Goal: Task Accomplishment & Management: Manage account settings

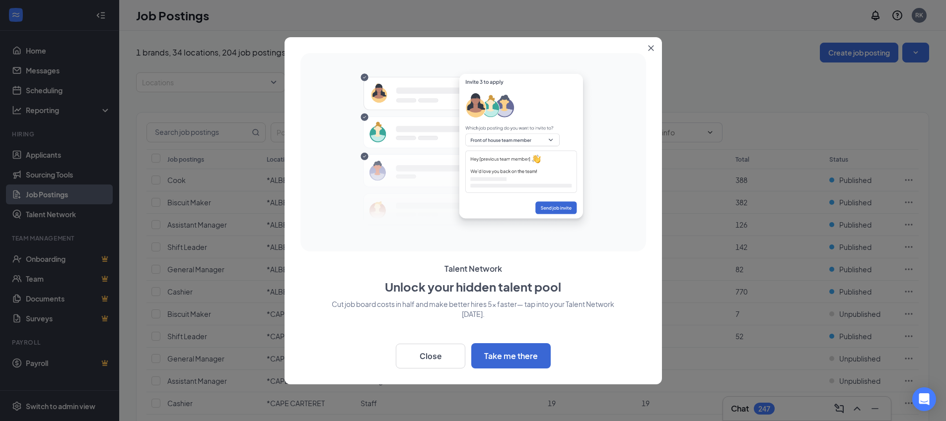
click at [649, 47] on icon "Close" at bounding box center [651, 48] width 6 height 6
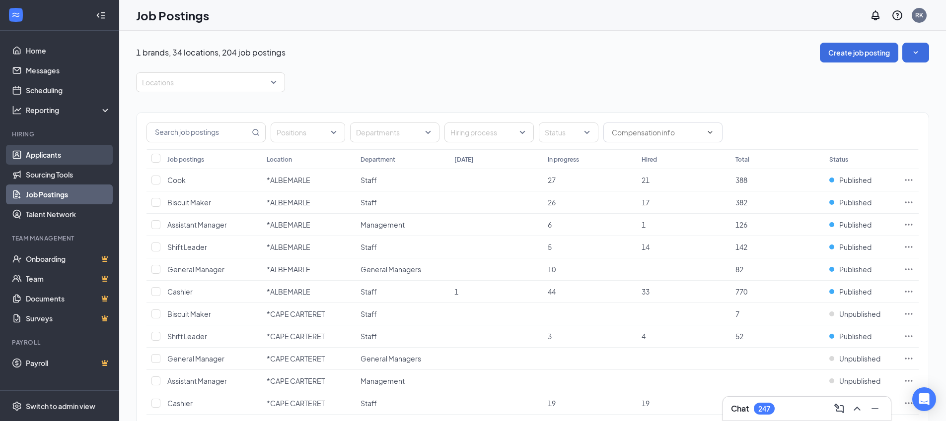
click at [37, 153] on link "Applicants" at bounding box center [68, 155] width 85 height 20
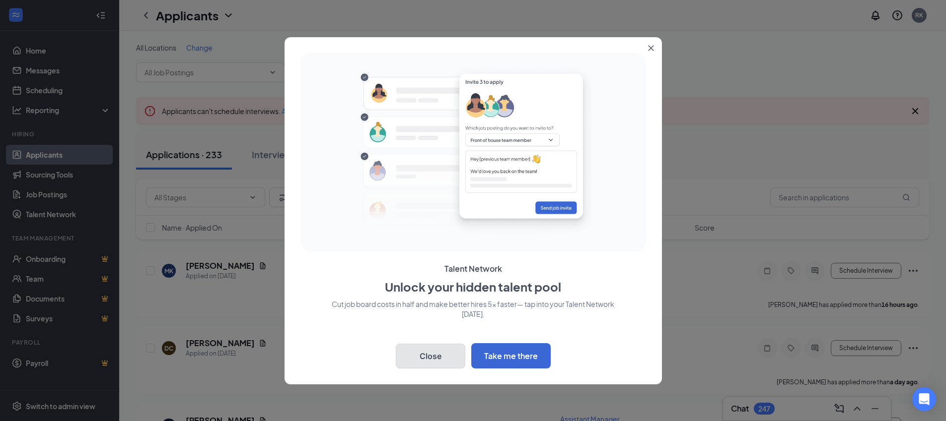
click at [429, 355] on button "Close" at bounding box center [430, 356] width 69 height 25
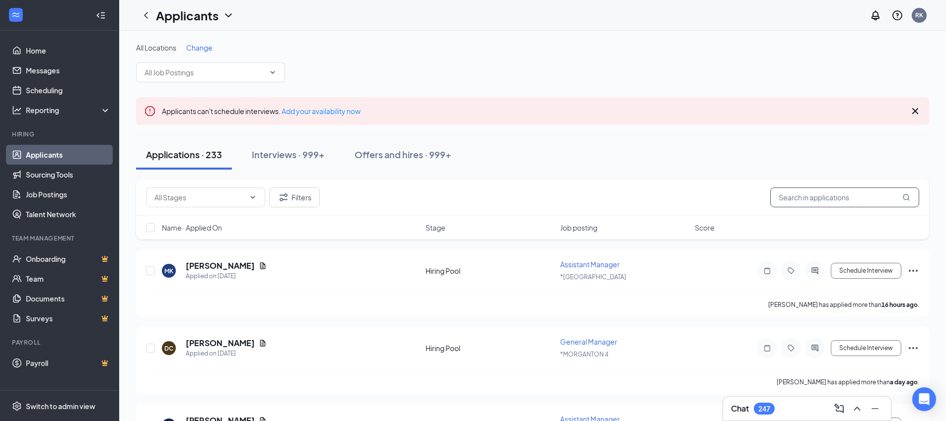
click at [787, 198] on input "text" at bounding box center [844, 198] width 149 height 20
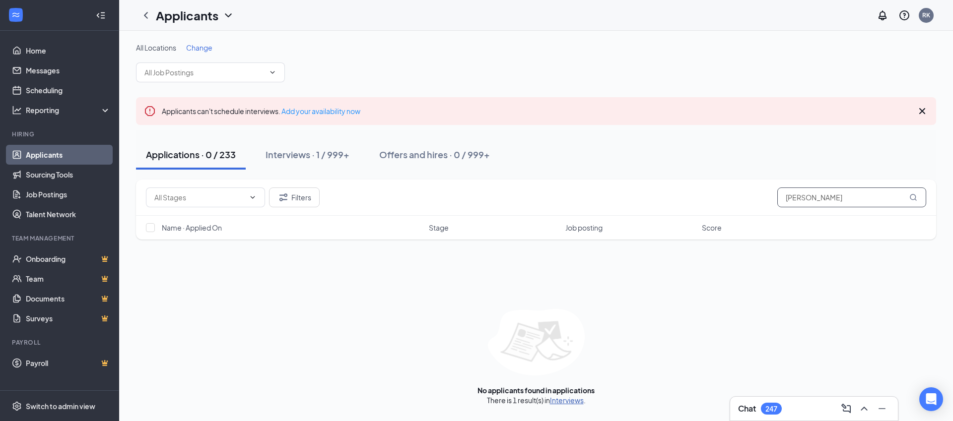
type input "[PERSON_NAME]"
click at [568, 399] on link "Interviews" at bounding box center [567, 400] width 34 height 9
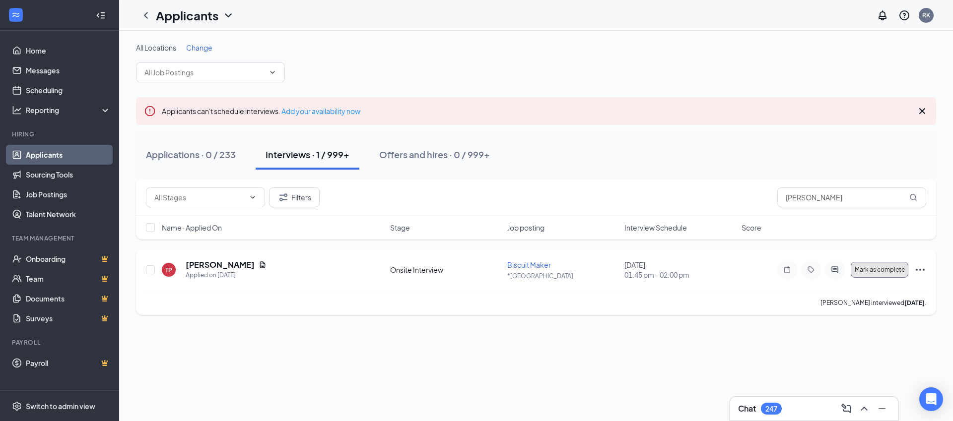
click at [883, 271] on span "Mark as complete" at bounding box center [880, 270] width 50 height 7
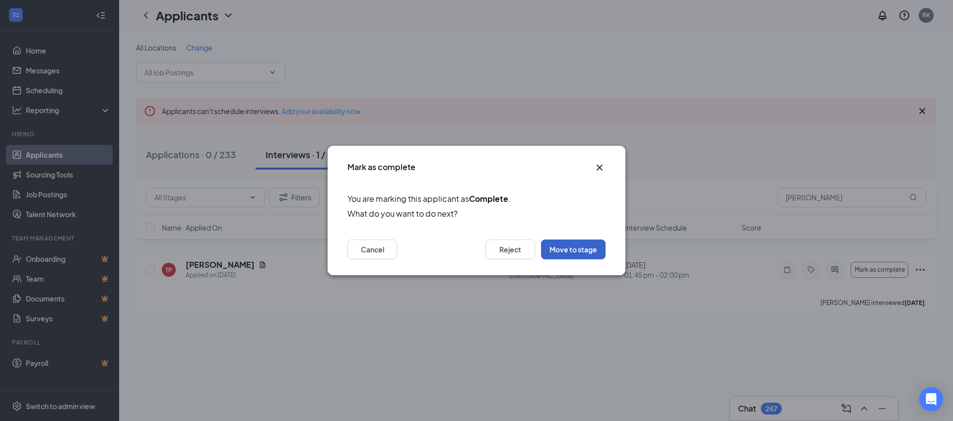
click at [568, 249] on button "Move to stage" at bounding box center [573, 250] width 65 height 20
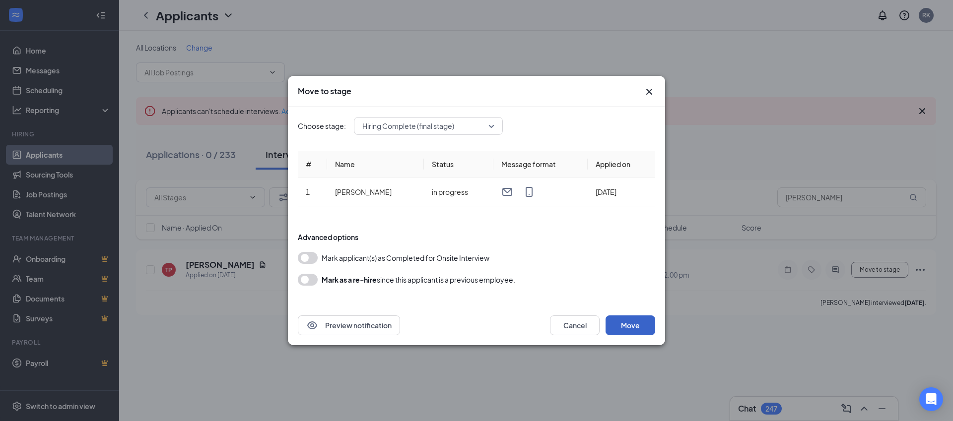
click at [629, 324] on button "Move" at bounding box center [631, 326] width 50 height 20
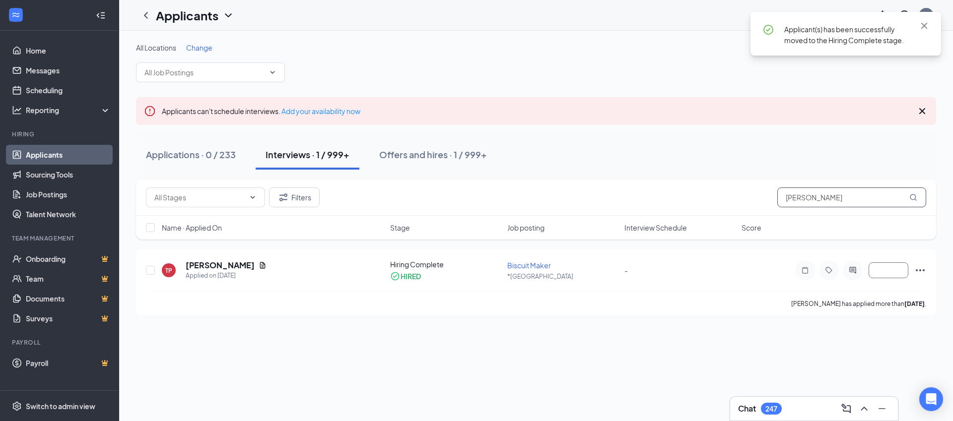
drag, startPoint x: 825, startPoint y: 198, endPoint x: 766, endPoint y: 195, distance: 59.6
click at [766, 195] on div "Filters [PERSON_NAME]" at bounding box center [536, 198] width 780 height 20
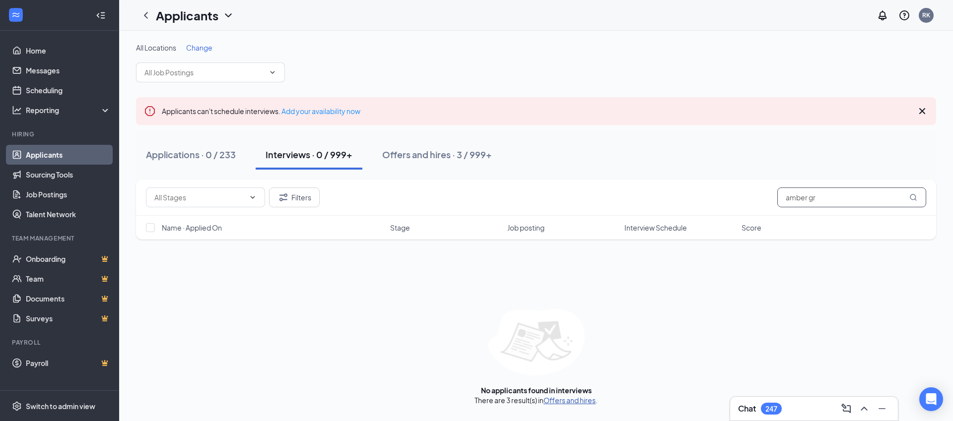
type input "amber gr"
click at [561, 401] on link "Offers and hires" at bounding box center [569, 400] width 52 height 9
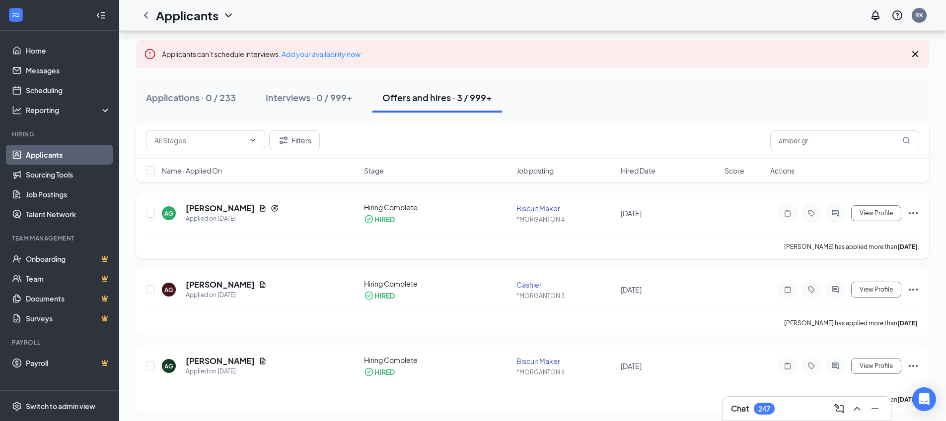
scroll to position [60, 0]
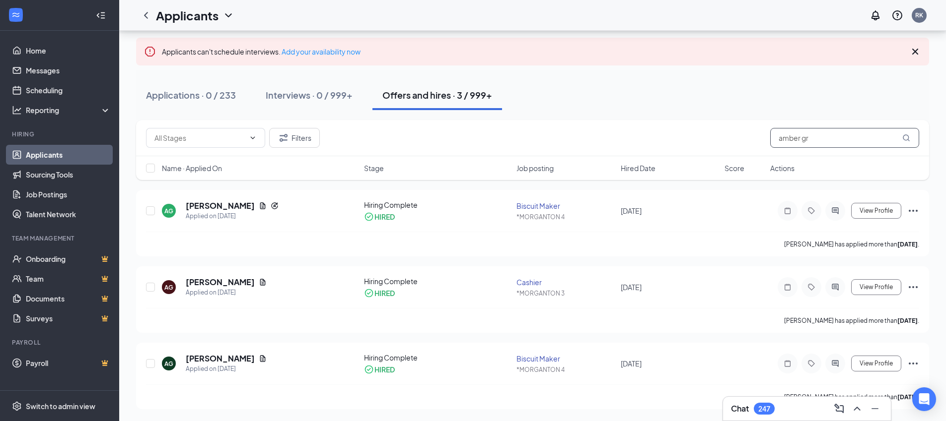
drag, startPoint x: 817, startPoint y: 141, endPoint x: 746, endPoint y: 139, distance: 71.0
click at [746, 139] on div "Filters amber gr" at bounding box center [532, 138] width 773 height 20
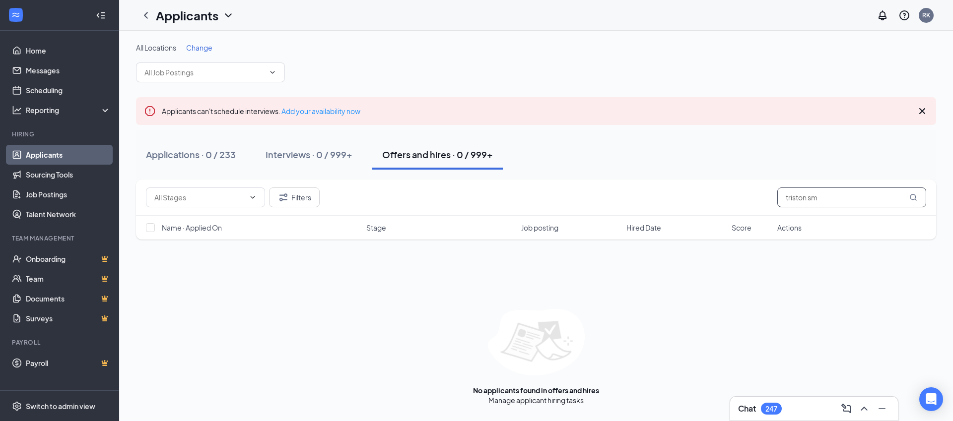
drag, startPoint x: 825, startPoint y: 199, endPoint x: 774, endPoint y: 203, distance: 51.7
click at [774, 203] on div "Filters triston sm" at bounding box center [536, 198] width 780 height 20
drag, startPoint x: 820, startPoint y: 197, endPoint x: 773, endPoint y: 203, distance: 48.0
click at [773, 203] on div "Filters rayne mc" at bounding box center [536, 198] width 780 height 20
type input "[PERSON_NAME]"
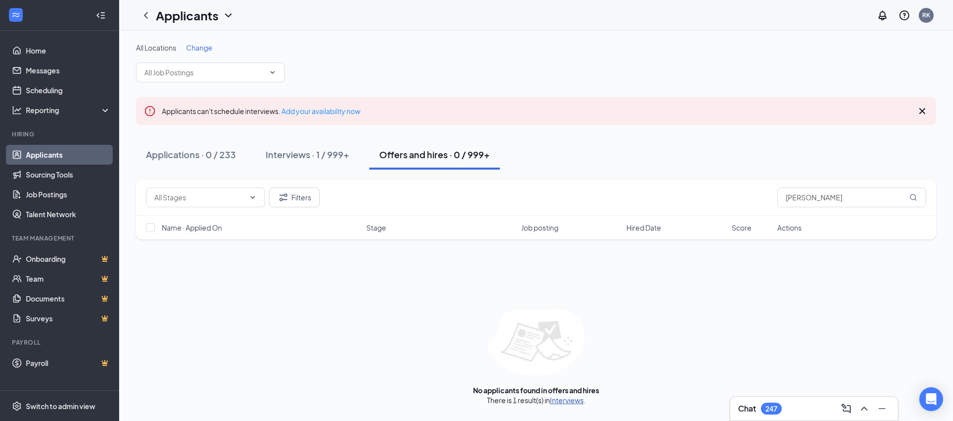
click at [558, 400] on link "Interviews" at bounding box center [567, 400] width 34 height 9
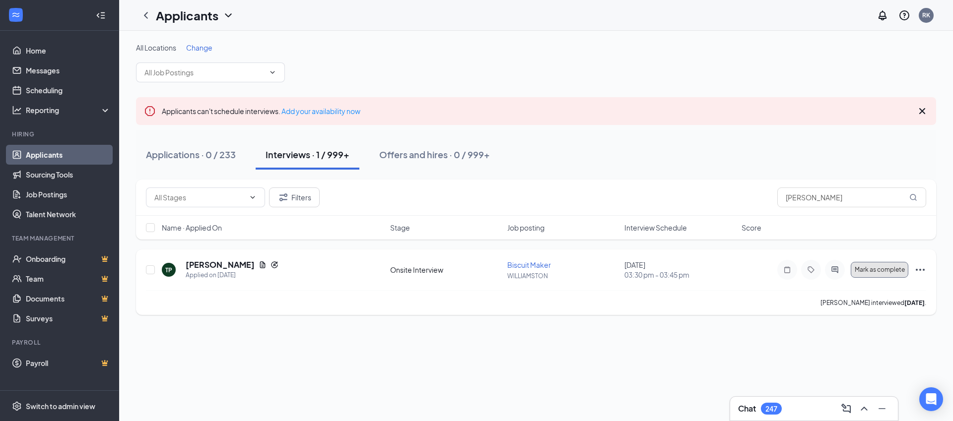
click at [868, 269] on span "Mark as complete" at bounding box center [880, 270] width 50 height 7
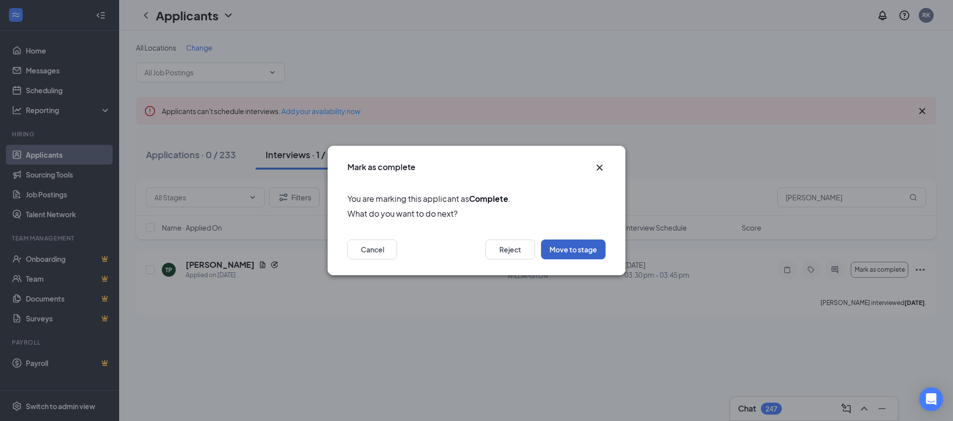
click at [573, 251] on button "Move to stage" at bounding box center [573, 250] width 65 height 20
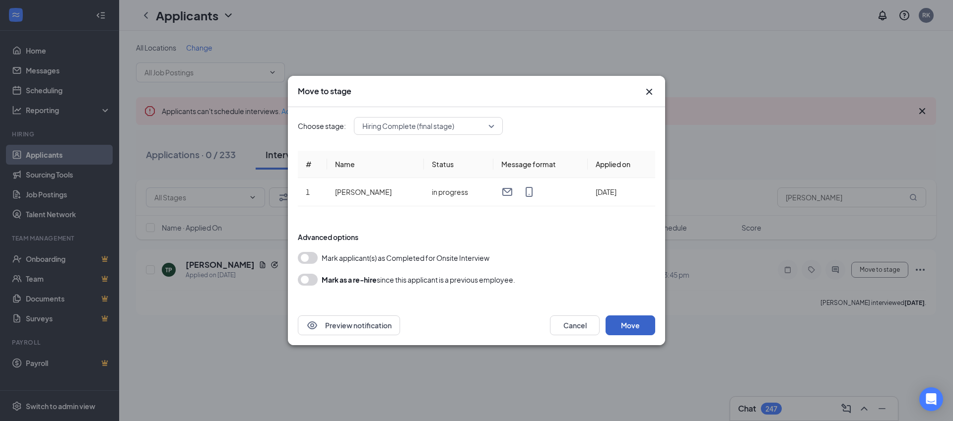
click at [624, 323] on button "Move" at bounding box center [631, 326] width 50 height 20
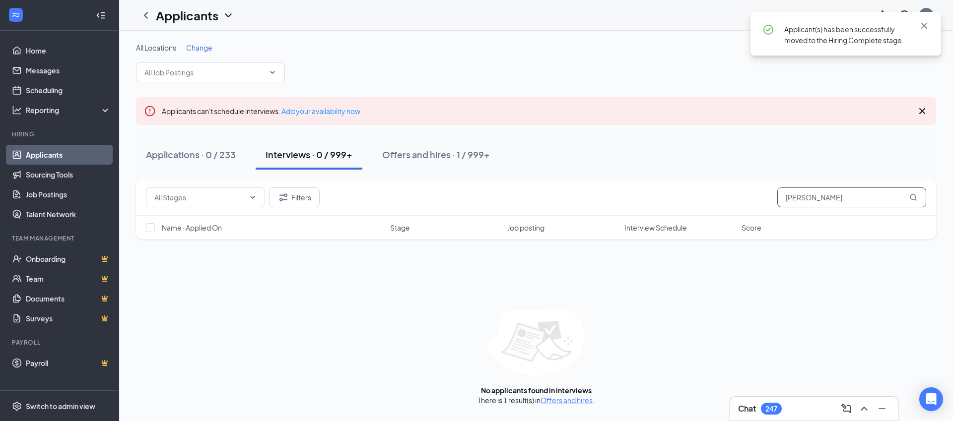
drag, startPoint x: 817, startPoint y: 200, endPoint x: 778, endPoint y: 199, distance: 39.2
click at [778, 199] on input "[PERSON_NAME]" at bounding box center [851, 198] width 149 height 20
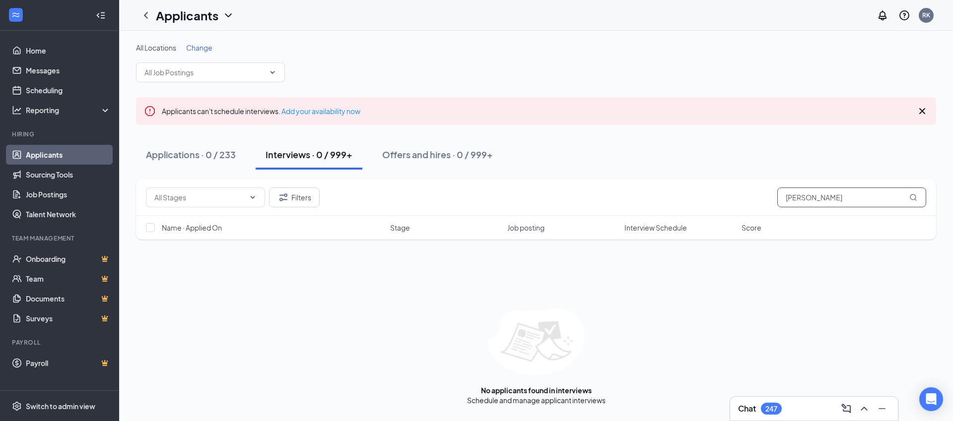
drag, startPoint x: 829, startPoint y: 199, endPoint x: 781, endPoint y: 206, distance: 49.3
click at [781, 206] on input "[PERSON_NAME]" at bounding box center [851, 198] width 149 height 20
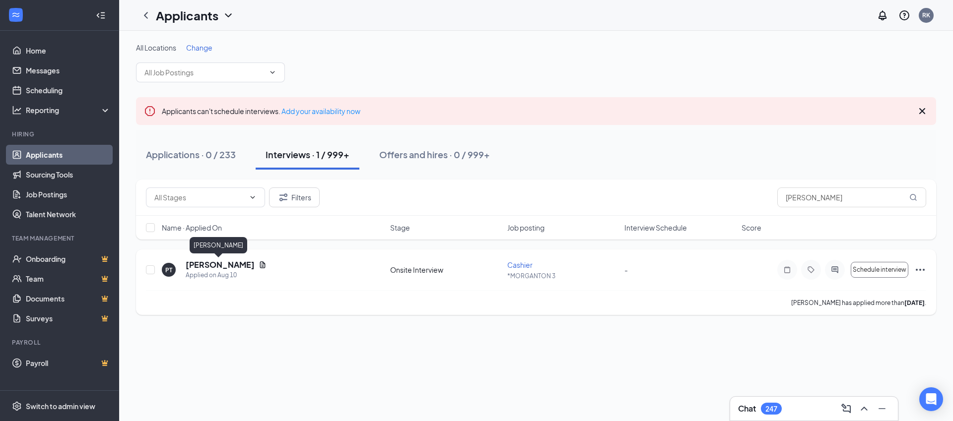
click at [219, 266] on h5 "[PERSON_NAME]" at bounding box center [220, 265] width 69 height 11
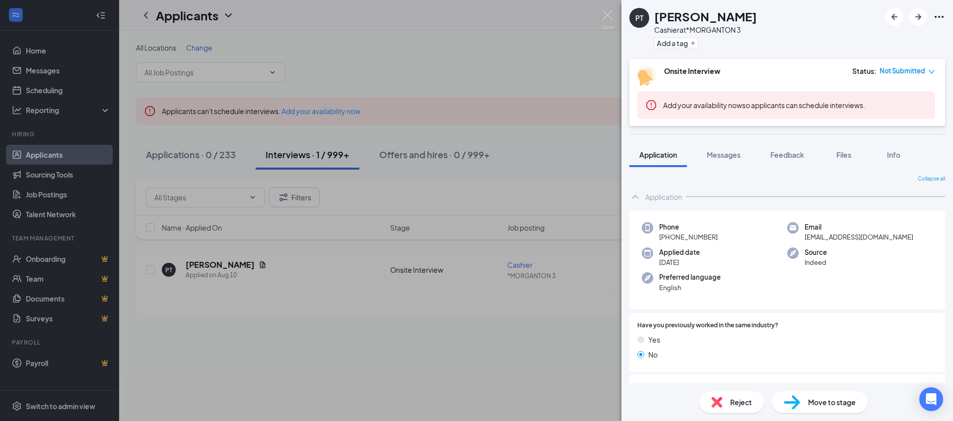
click at [834, 404] on span "Move to stage" at bounding box center [832, 402] width 48 height 11
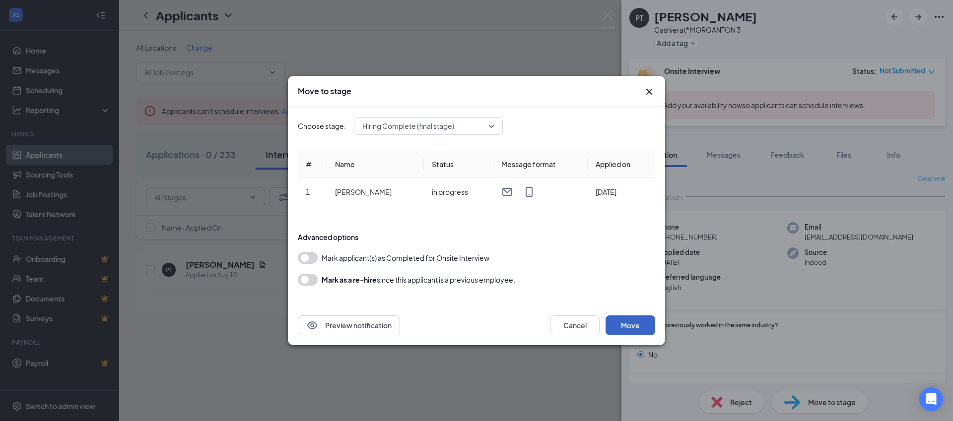
click at [632, 325] on button "Move" at bounding box center [631, 326] width 50 height 20
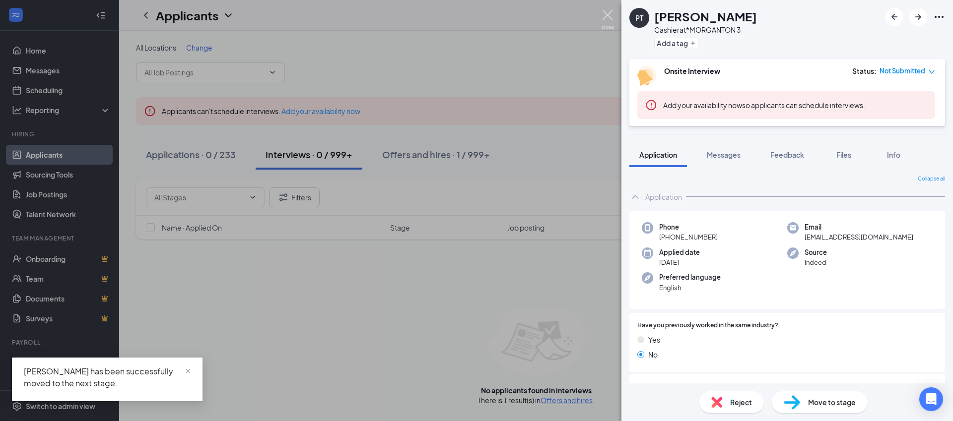
click at [609, 13] on img at bounding box center [608, 19] width 12 height 19
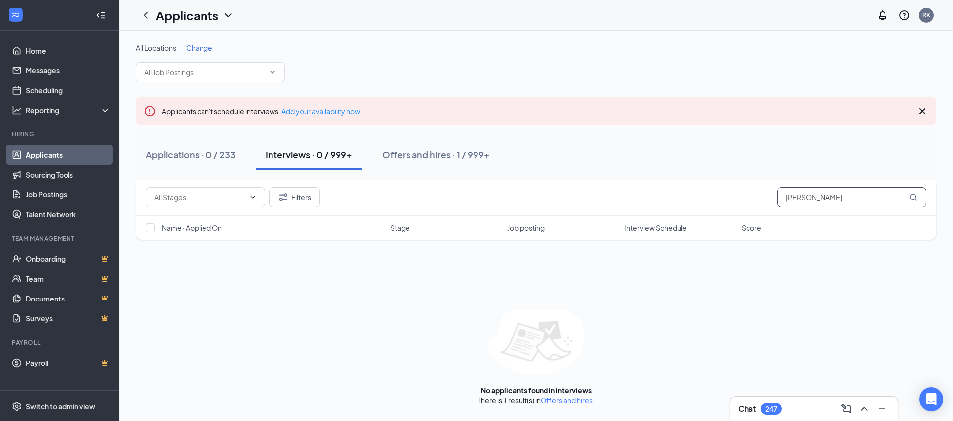
drag, startPoint x: 834, startPoint y: 199, endPoint x: 769, endPoint y: 201, distance: 65.0
click at [769, 201] on div "Filters [PERSON_NAME]" at bounding box center [536, 198] width 780 height 20
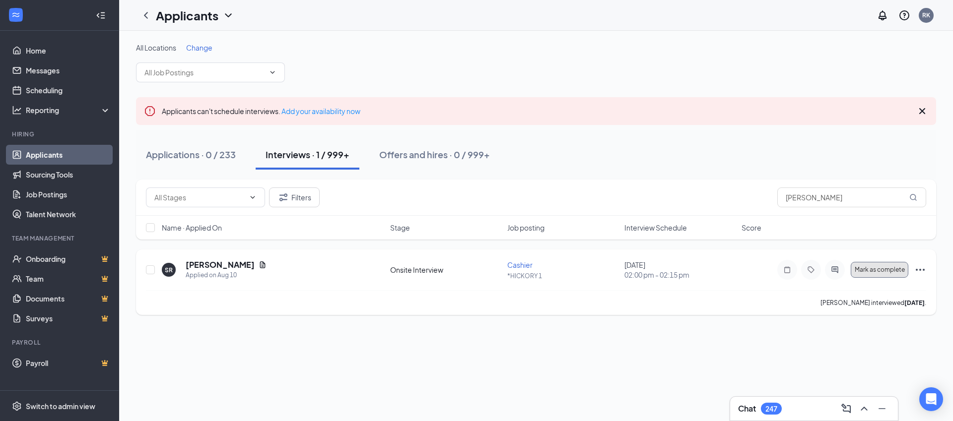
click at [876, 270] on span "Mark as complete" at bounding box center [880, 270] width 50 height 7
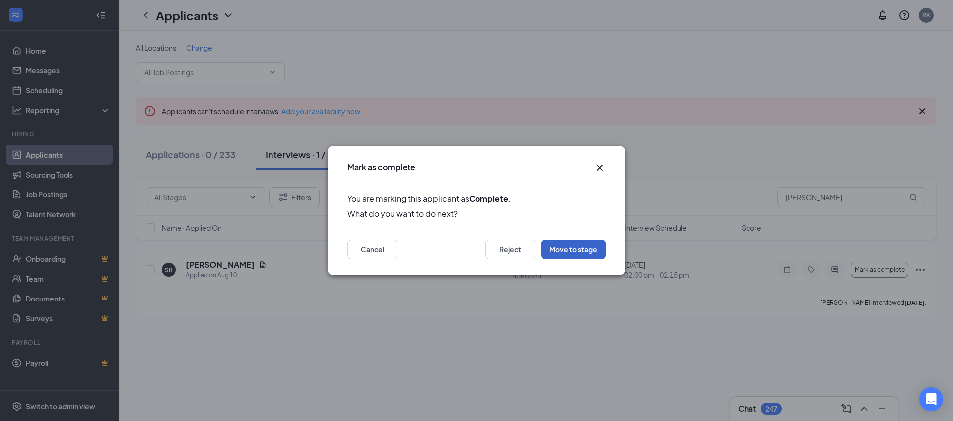
click at [573, 246] on button "Move to stage" at bounding box center [573, 250] width 65 height 20
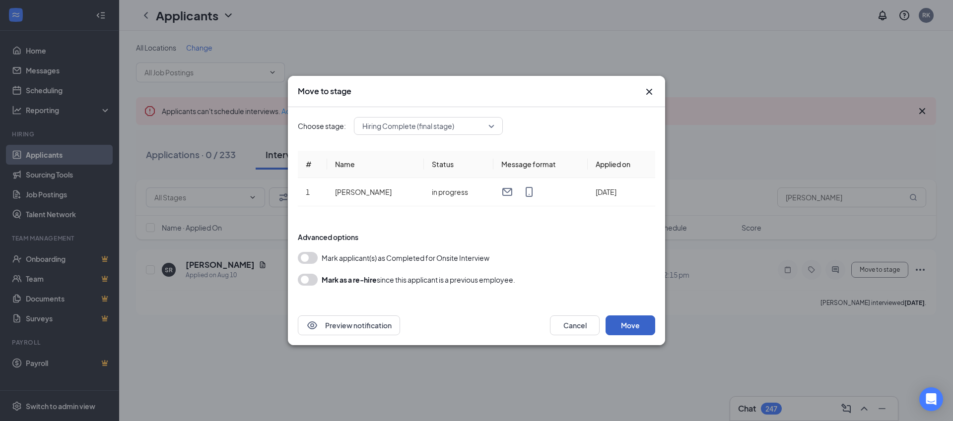
click at [626, 324] on button "Move" at bounding box center [631, 326] width 50 height 20
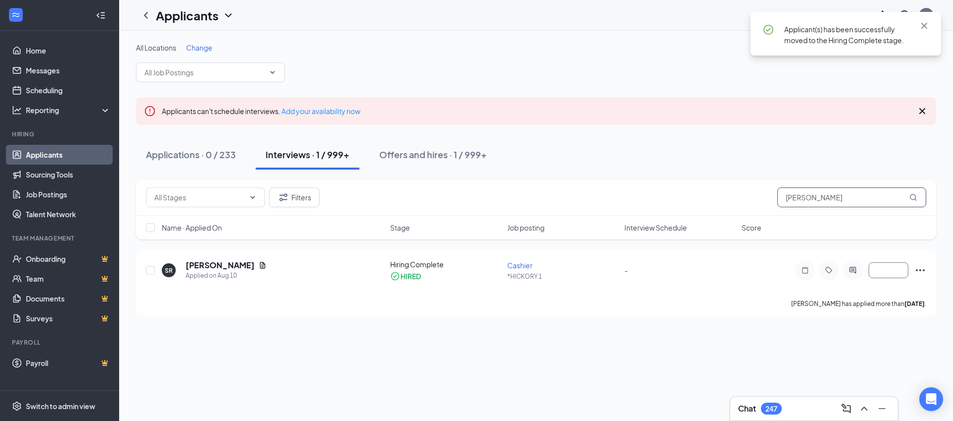
drag, startPoint x: 816, startPoint y: 195, endPoint x: 778, endPoint y: 198, distance: 38.3
click at [778, 198] on input "[PERSON_NAME]" at bounding box center [851, 198] width 149 height 20
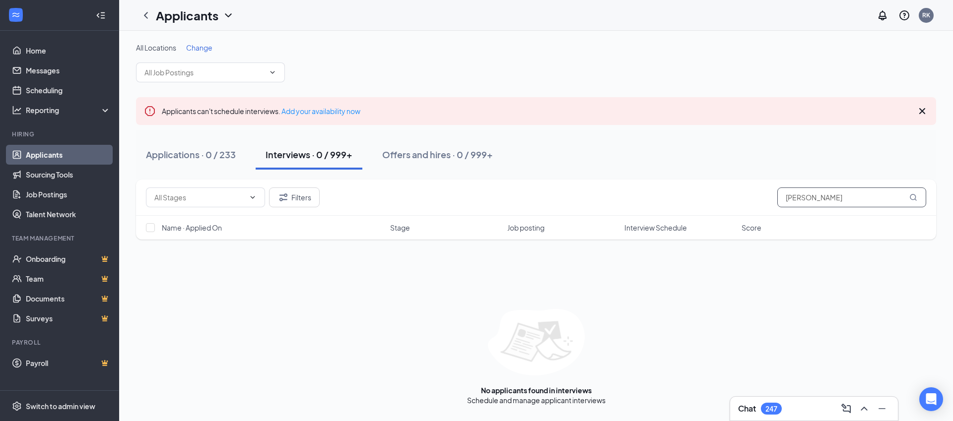
drag, startPoint x: 834, startPoint y: 197, endPoint x: 769, endPoint y: 204, distance: 65.0
click at [769, 204] on div "Filters [PERSON_NAME]" at bounding box center [536, 198] width 780 height 20
drag, startPoint x: 832, startPoint y: 197, endPoint x: 773, endPoint y: 198, distance: 59.1
click at [773, 198] on div "Filters [PERSON_NAME]" at bounding box center [536, 198] width 780 height 20
type input "l"
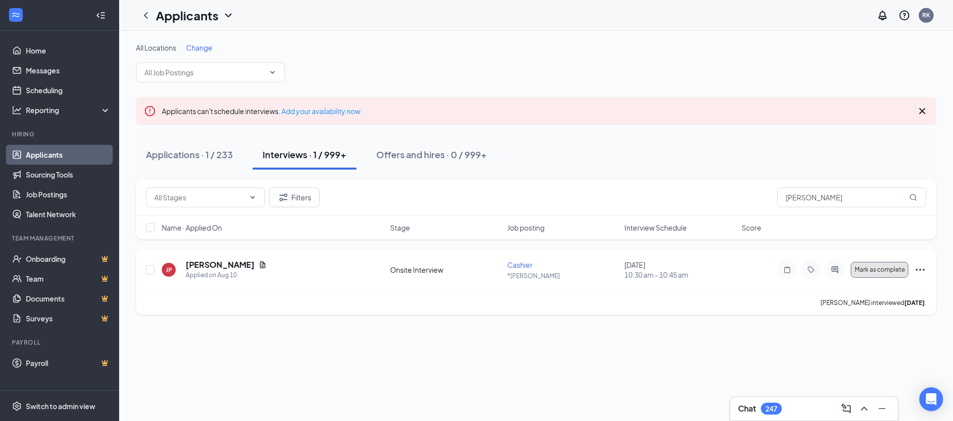
click at [876, 269] on span "Mark as complete" at bounding box center [880, 270] width 50 height 7
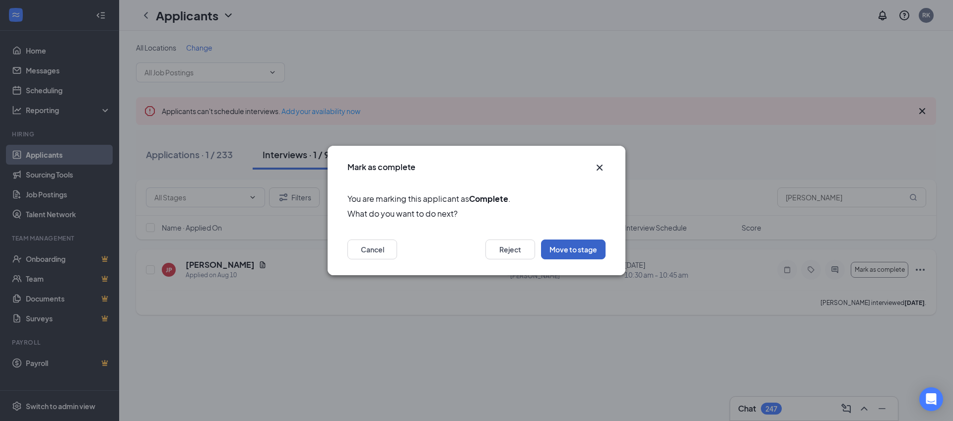
click at [566, 250] on button "Move to stage" at bounding box center [573, 250] width 65 height 20
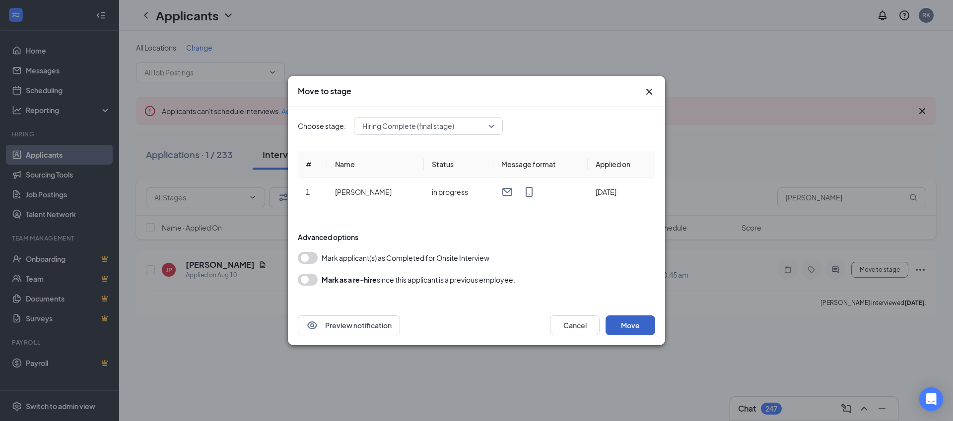
click at [623, 324] on button "Move" at bounding box center [631, 326] width 50 height 20
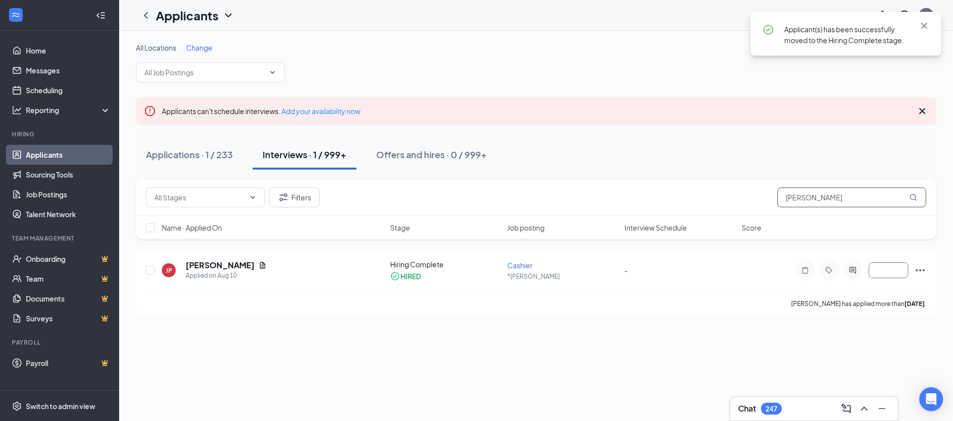
drag, startPoint x: 827, startPoint y: 200, endPoint x: 743, endPoint y: 196, distance: 84.0
click at [743, 196] on div "Filters [PERSON_NAME]" at bounding box center [536, 198] width 780 height 20
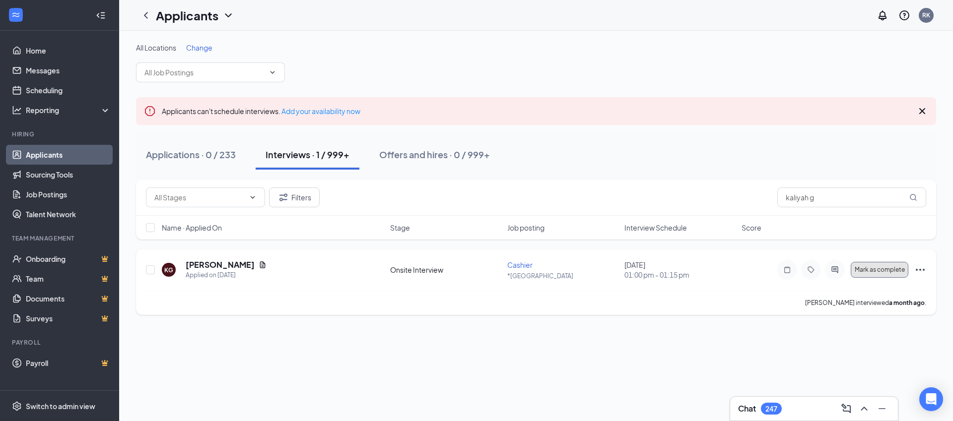
click at [870, 270] on span "Mark as complete" at bounding box center [880, 270] width 50 height 7
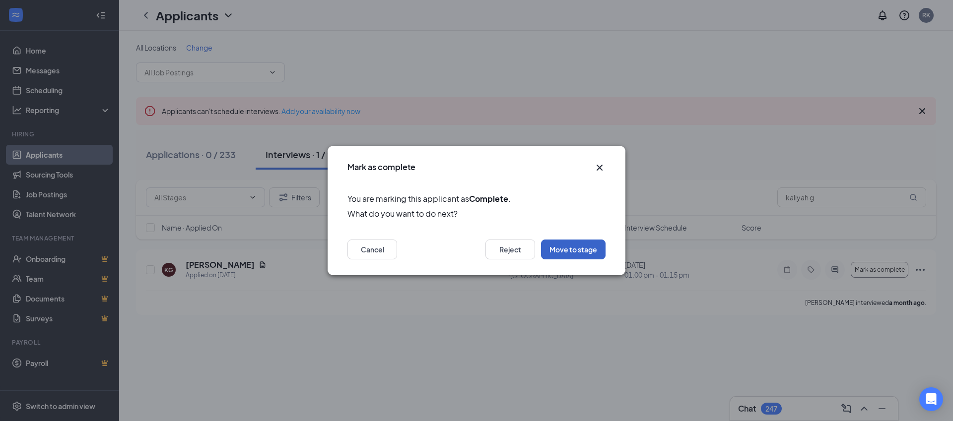
click at [556, 249] on button "Move to stage" at bounding box center [573, 250] width 65 height 20
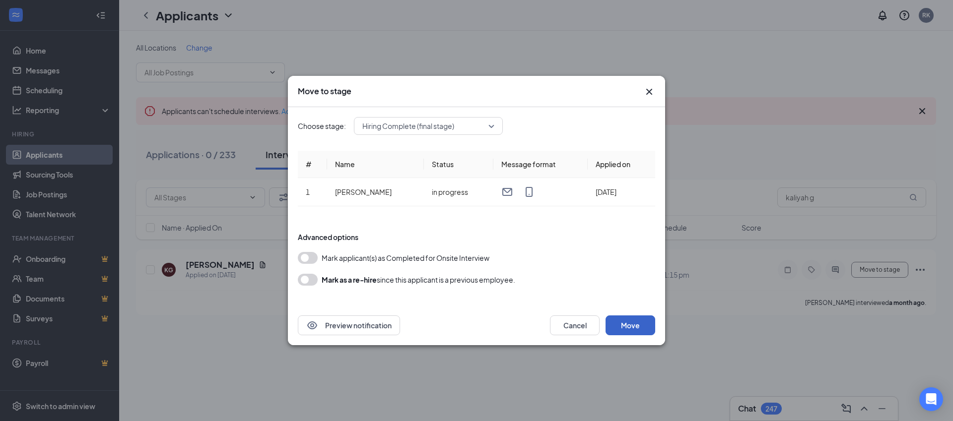
click at [630, 325] on button "Move" at bounding box center [631, 326] width 50 height 20
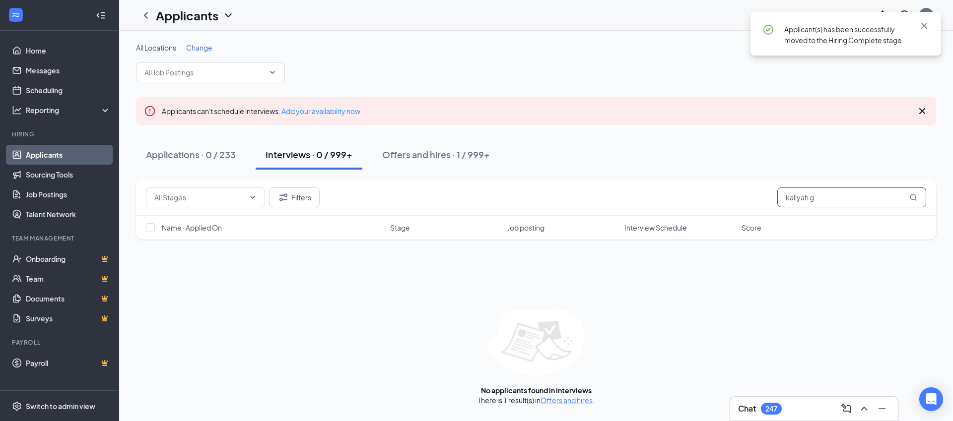
drag, startPoint x: 823, startPoint y: 198, endPoint x: 775, endPoint y: 199, distance: 48.7
click at [775, 199] on div "Filters kaliyah g" at bounding box center [536, 198] width 780 height 20
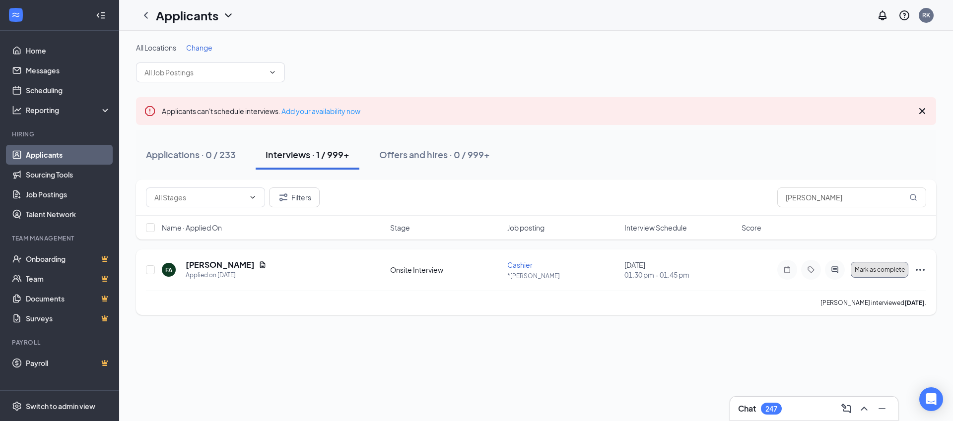
click at [874, 270] on span "Mark as complete" at bounding box center [880, 270] width 50 height 7
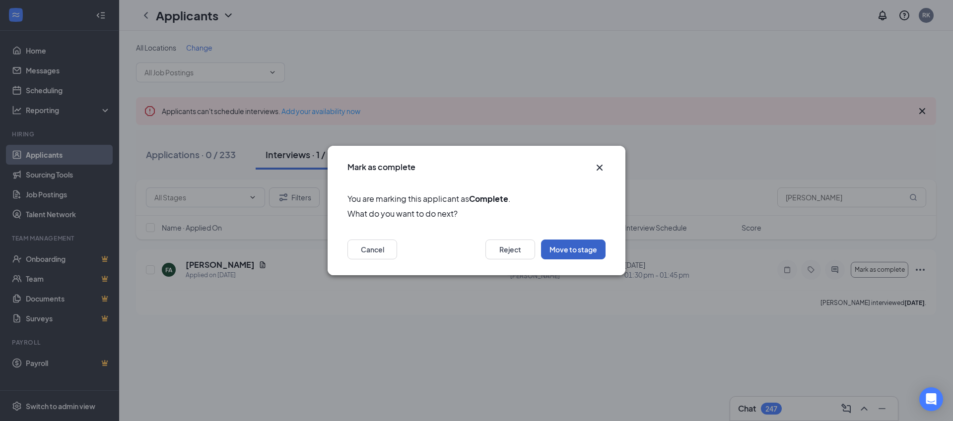
click at [584, 250] on button "Move to stage" at bounding box center [573, 250] width 65 height 20
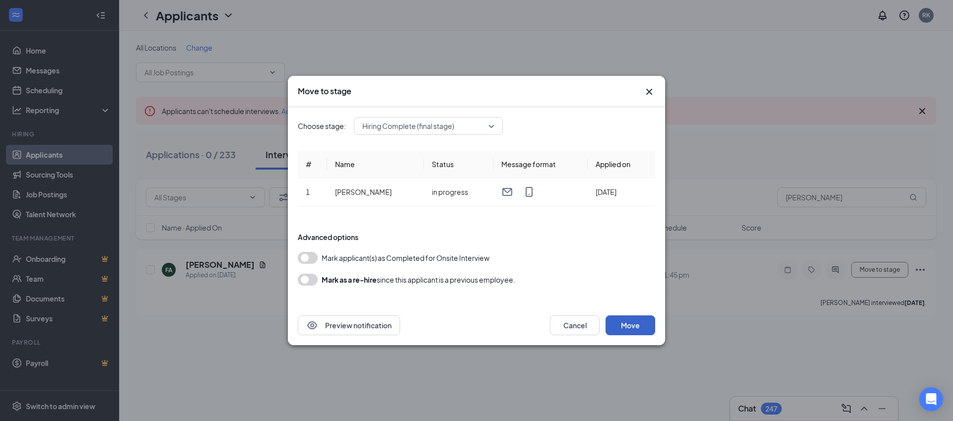
click at [627, 325] on button "Move" at bounding box center [631, 326] width 50 height 20
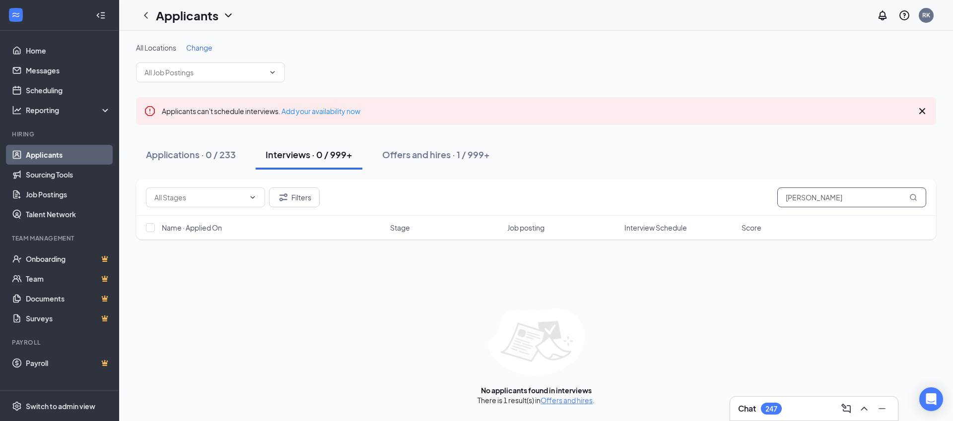
drag, startPoint x: 829, startPoint y: 197, endPoint x: 772, endPoint y: 196, distance: 57.1
click at [772, 196] on div "Filters felicity abb" at bounding box center [536, 198] width 780 height 20
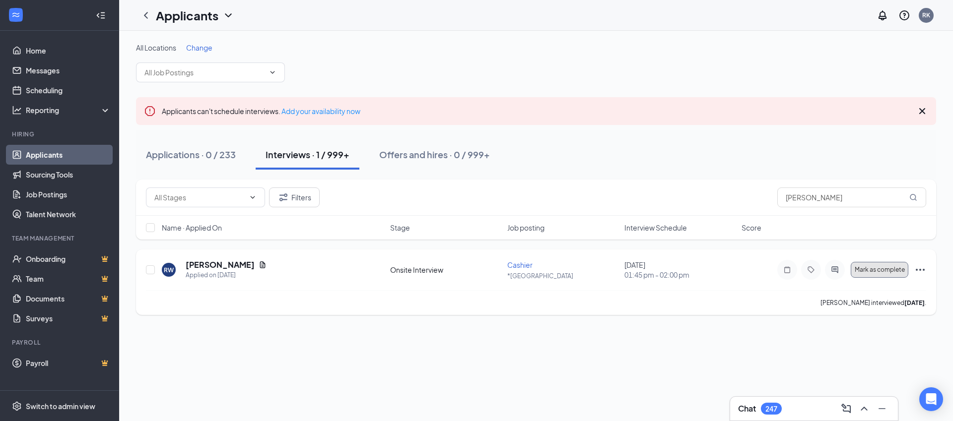
click at [874, 271] on span "Mark as complete" at bounding box center [880, 270] width 50 height 7
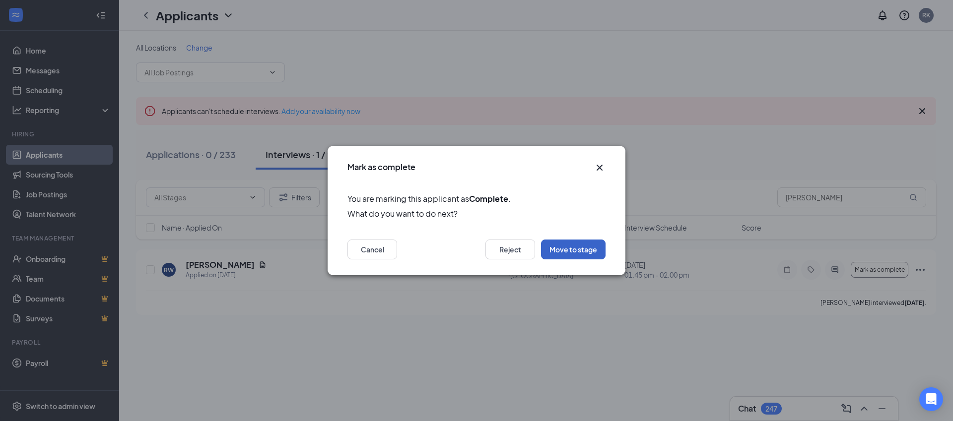
click at [576, 249] on button "Move to stage" at bounding box center [573, 250] width 65 height 20
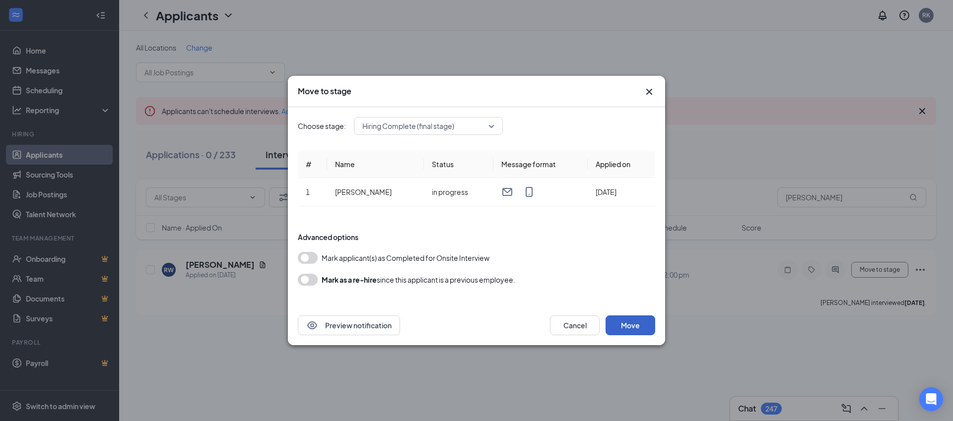
click at [628, 322] on button "Move" at bounding box center [631, 326] width 50 height 20
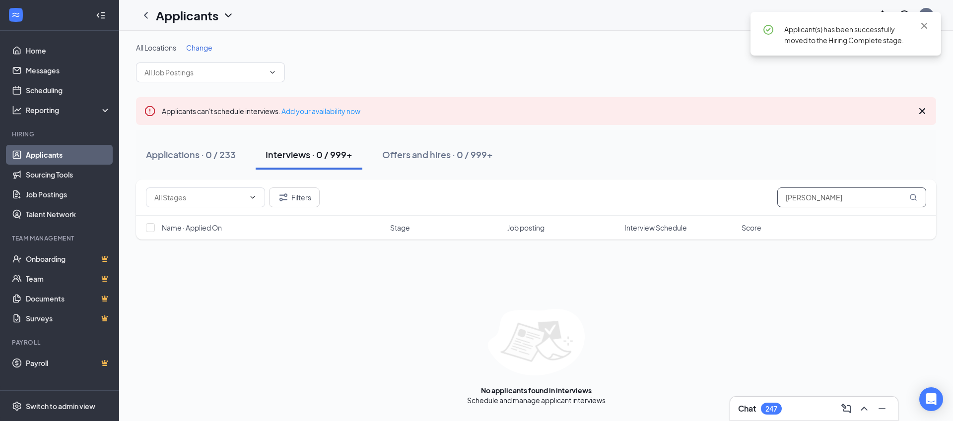
drag, startPoint x: 842, startPoint y: 197, endPoint x: 772, endPoint y: 202, distance: 70.2
click at [772, 202] on div "Filters [PERSON_NAME] will" at bounding box center [536, 198] width 780 height 20
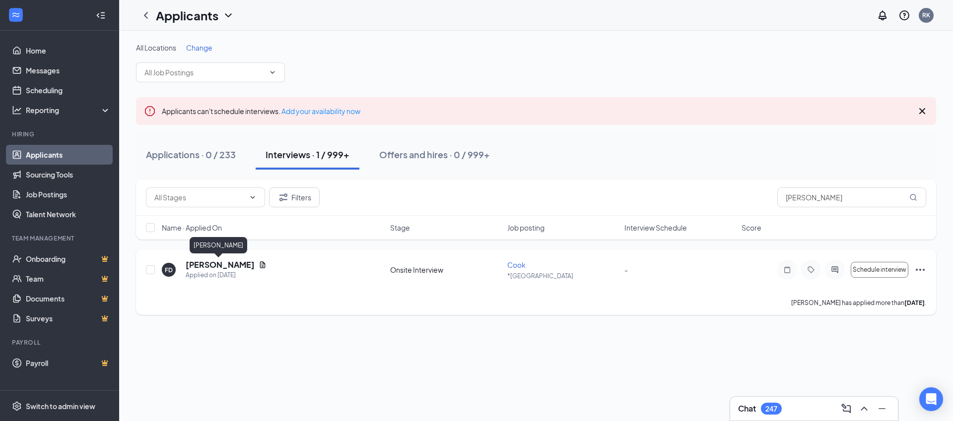
click at [207, 265] on h5 "[PERSON_NAME]" at bounding box center [220, 265] width 69 height 11
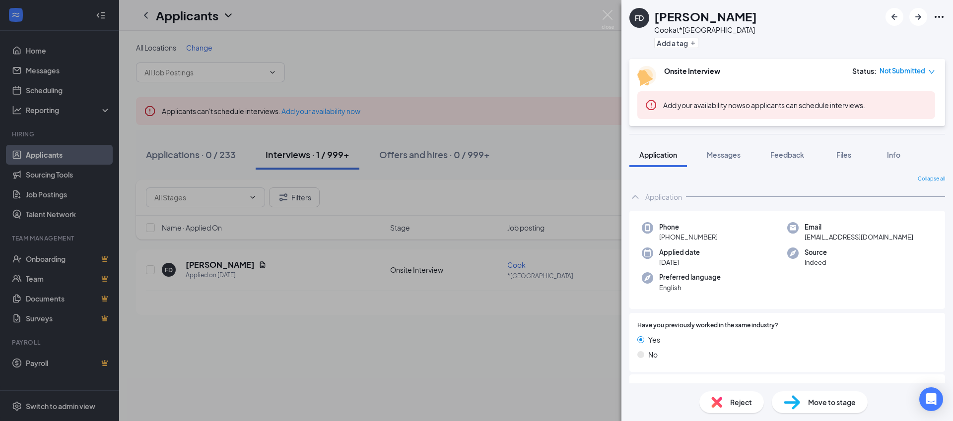
click at [828, 404] on span "Move to stage" at bounding box center [832, 402] width 48 height 11
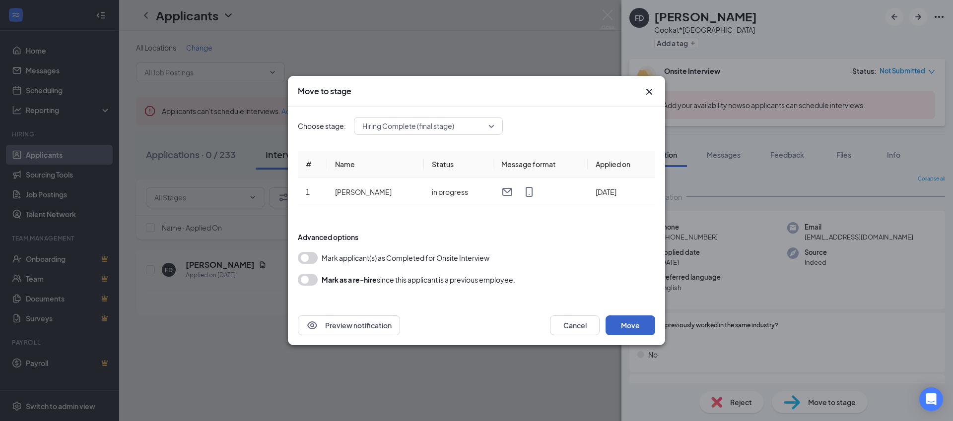
click at [631, 325] on button "Move" at bounding box center [631, 326] width 50 height 20
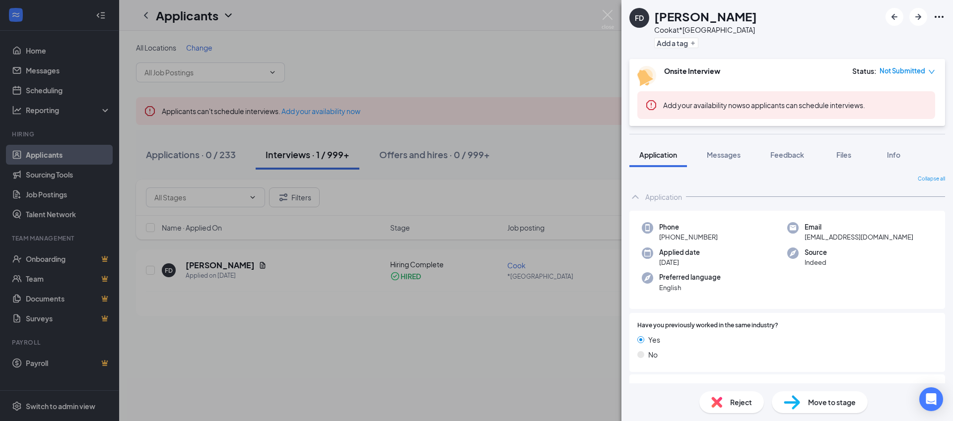
click at [831, 403] on span "Move to stage" at bounding box center [832, 402] width 48 height 11
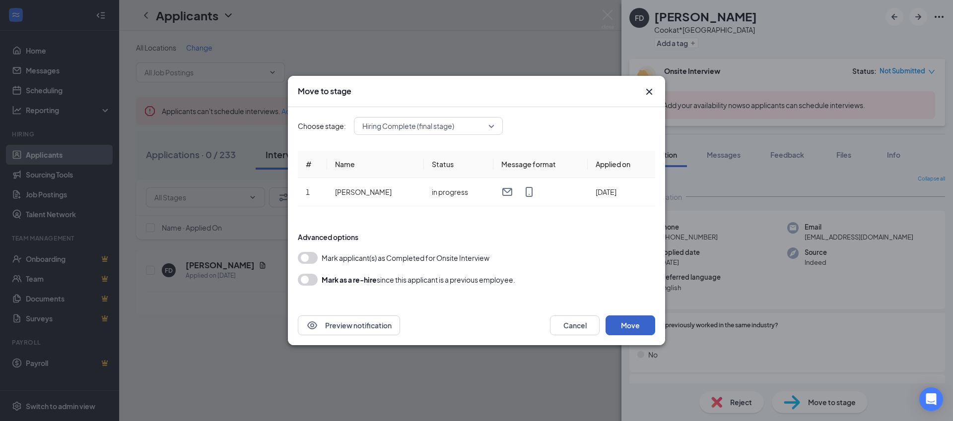
click at [625, 326] on button "Move" at bounding box center [631, 326] width 50 height 20
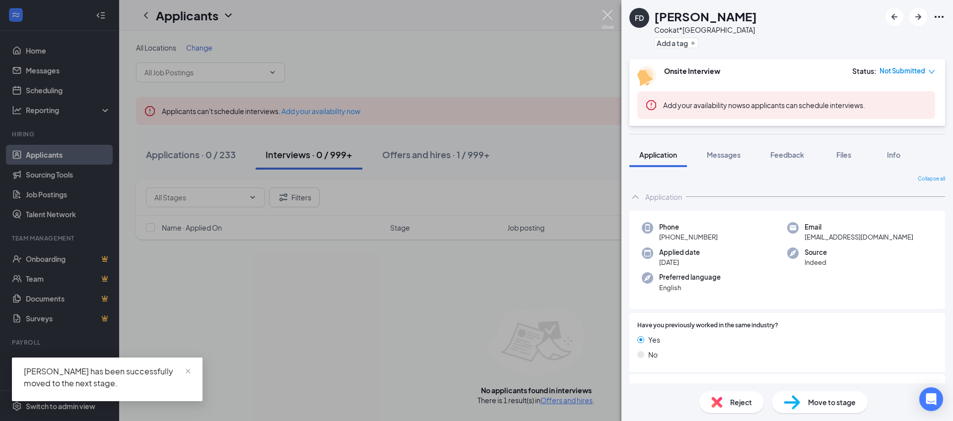
drag, startPoint x: 605, startPoint y: 15, endPoint x: 595, endPoint y: 16, distance: 9.5
click at [604, 16] on img at bounding box center [608, 19] width 12 height 19
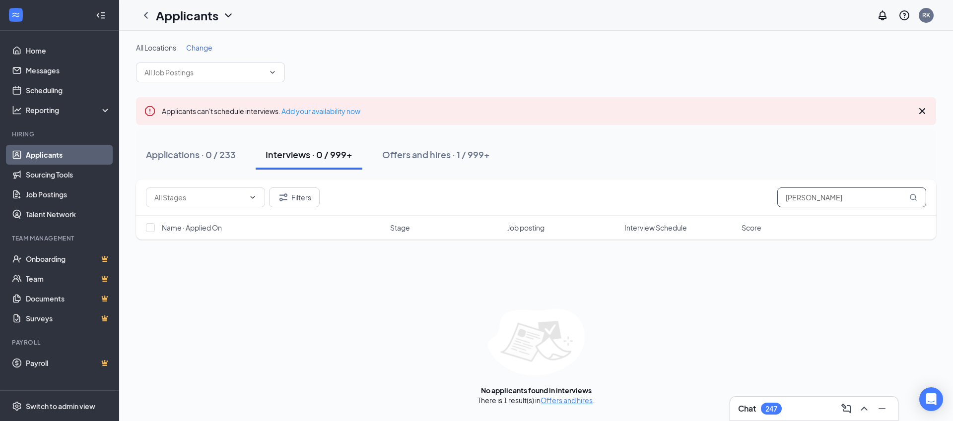
drag, startPoint x: 832, startPoint y: 199, endPoint x: 754, endPoint y: 193, distance: 78.6
click at [754, 193] on div "Filters [PERSON_NAME]" at bounding box center [536, 198] width 780 height 20
drag, startPoint x: 836, startPoint y: 198, endPoint x: 759, endPoint y: 205, distance: 77.3
click at [759, 205] on div "Filters autumn li" at bounding box center [536, 198] width 780 height 20
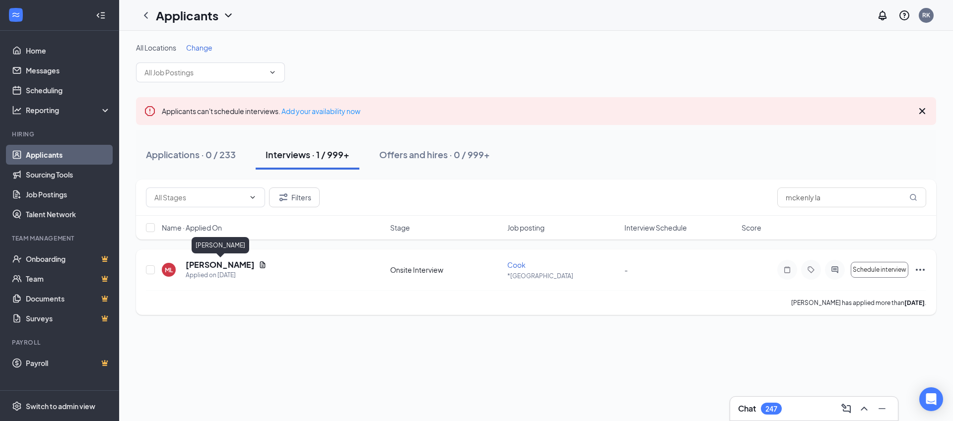
click at [222, 268] on h5 "[PERSON_NAME]" at bounding box center [220, 265] width 69 height 11
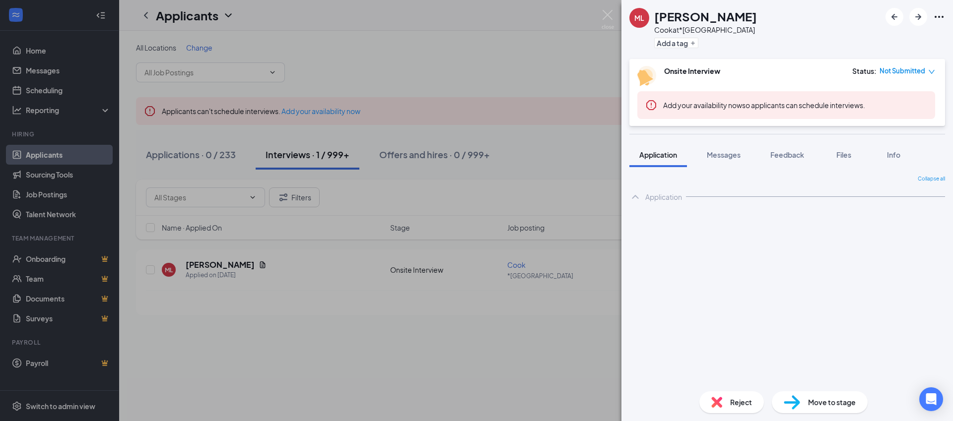
click at [812, 399] on span "Move to stage" at bounding box center [832, 402] width 48 height 11
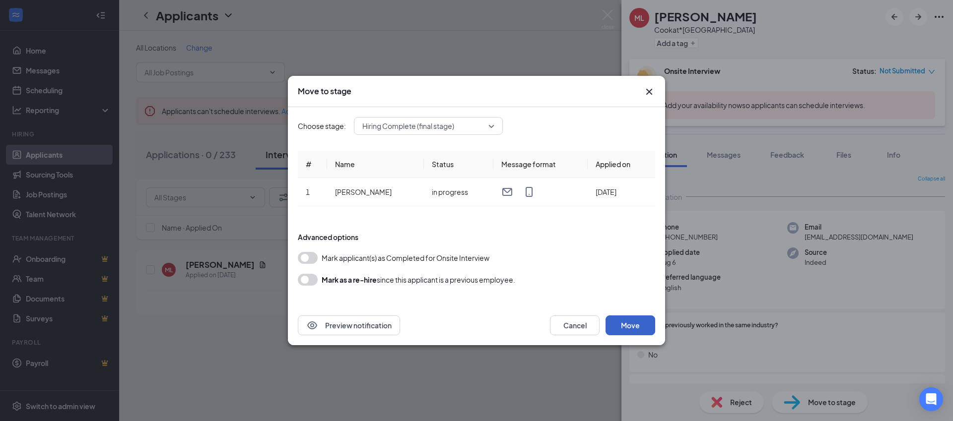
click at [629, 328] on button "Move" at bounding box center [631, 326] width 50 height 20
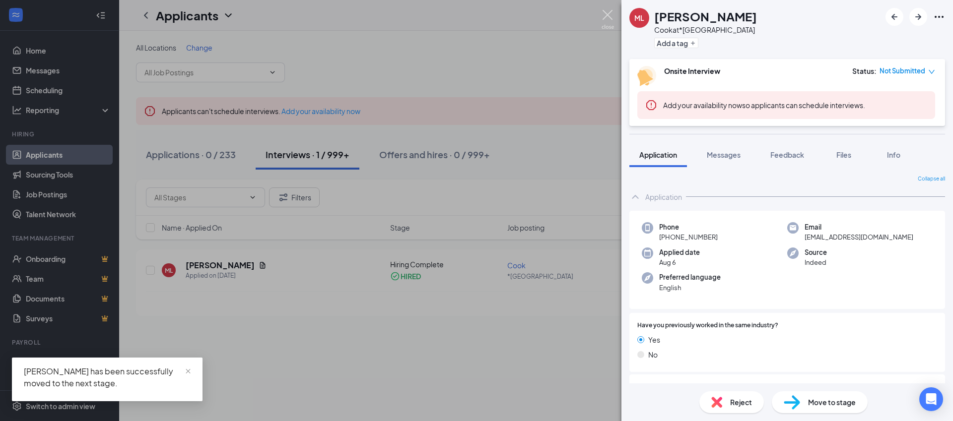
click at [606, 17] on img at bounding box center [608, 19] width 12 height 19
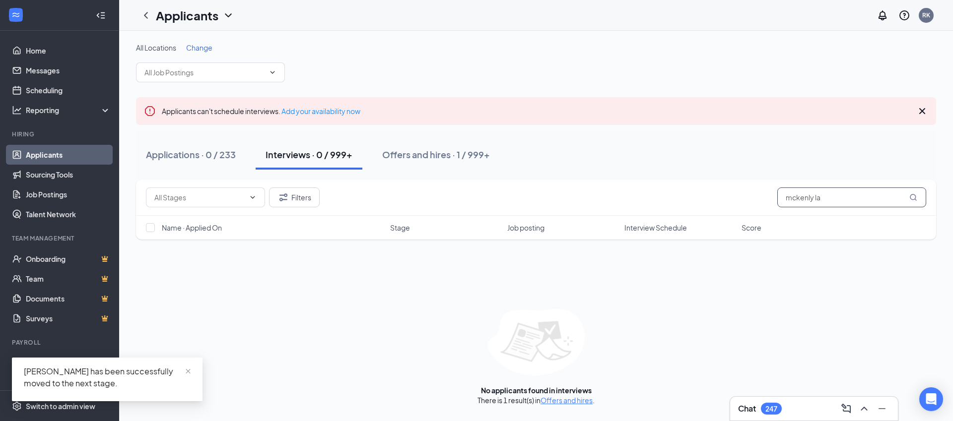
drag, startPoint x: 845, startPoint y: 201, endPoint x: 772, endPoint y: 198, distance: 73.0
click at [772, 198] on div "Filters mckenly la" at bounding box center [536, 198] width 780 height 20
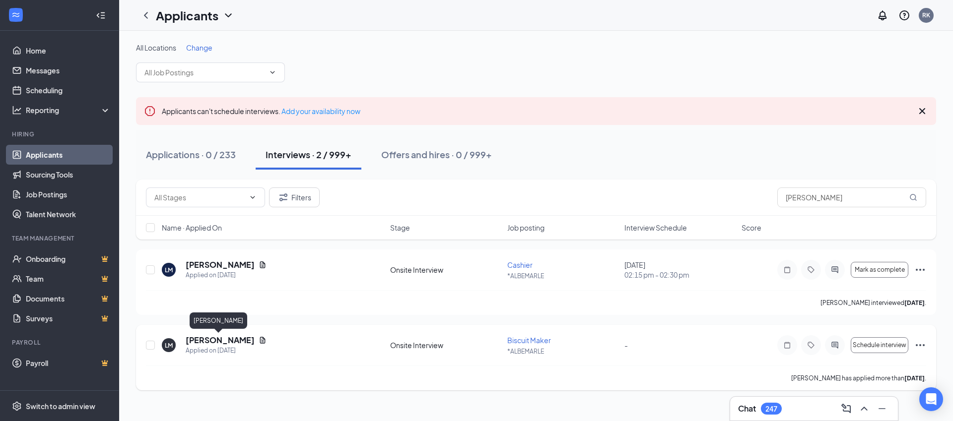
click at [214, 341] on h5 "[PERSON_NAME]" at bounding box center [220, 340] width 69 height 11
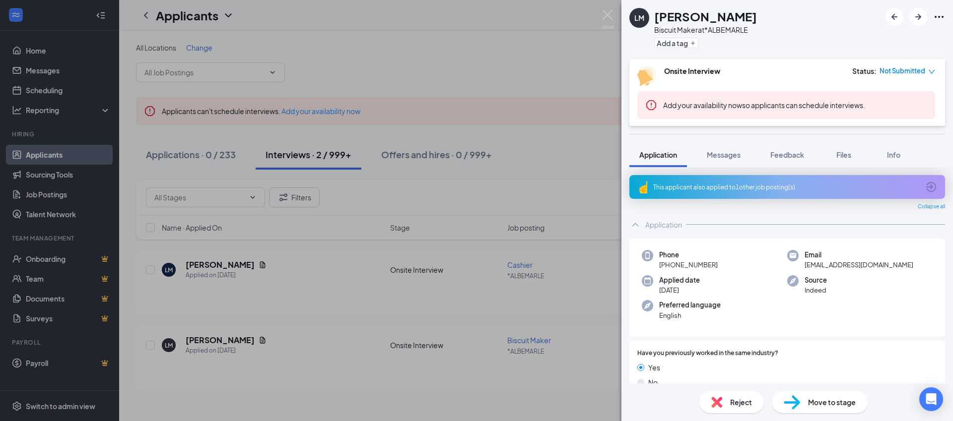
click at [829, 405] on span "Move to stage" at bounding box center [832, 402] width 48 height 11
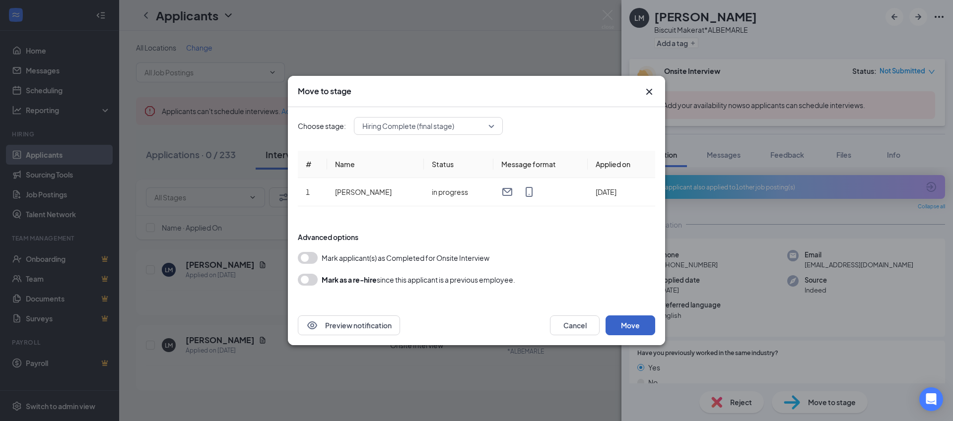
click at [633, 321] on button "Move" at bounding box center [631, 326] width 50 height 20
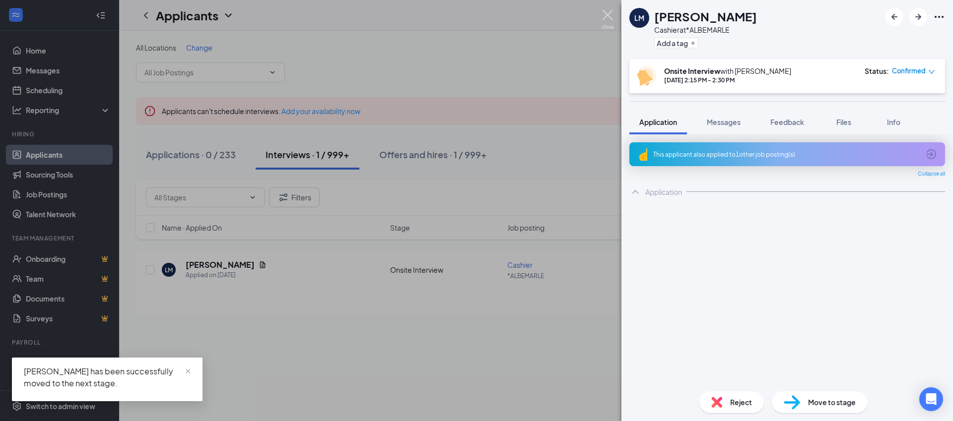
click at [606, 18] on img at bounding box center [608, 19] width 12 height 19
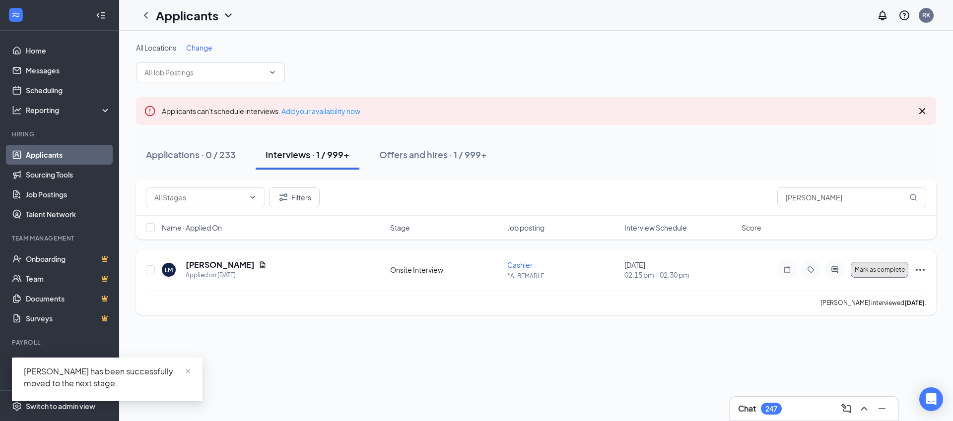
click at [880, 270] on span "Mark as complete" at bounding box center [880, 270] width 50 height 7
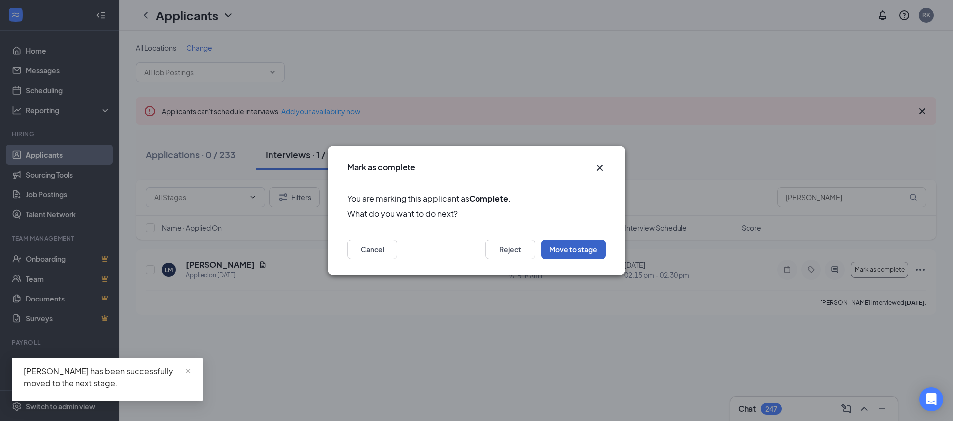
click at [576, 248] on button "Move to stage" at bounding box center [573, 250] width 65 height 20
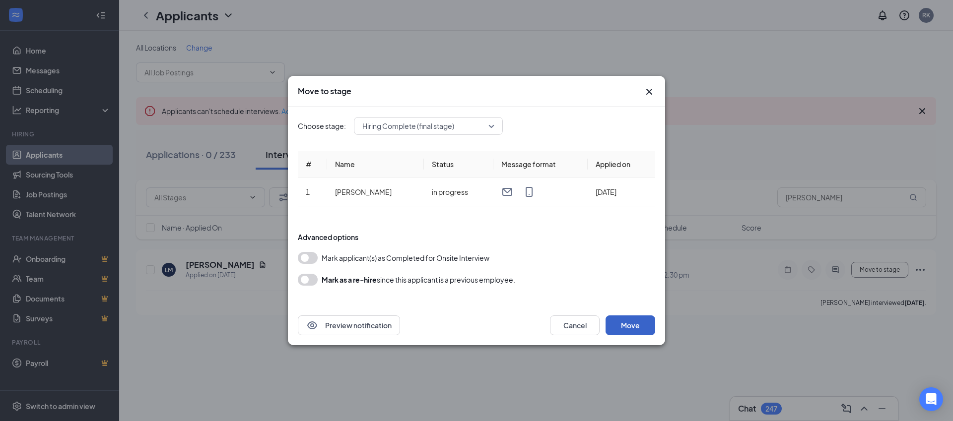
click at [632, 332] on button "Move" at bounding box center [631, 326] width 50 height 20
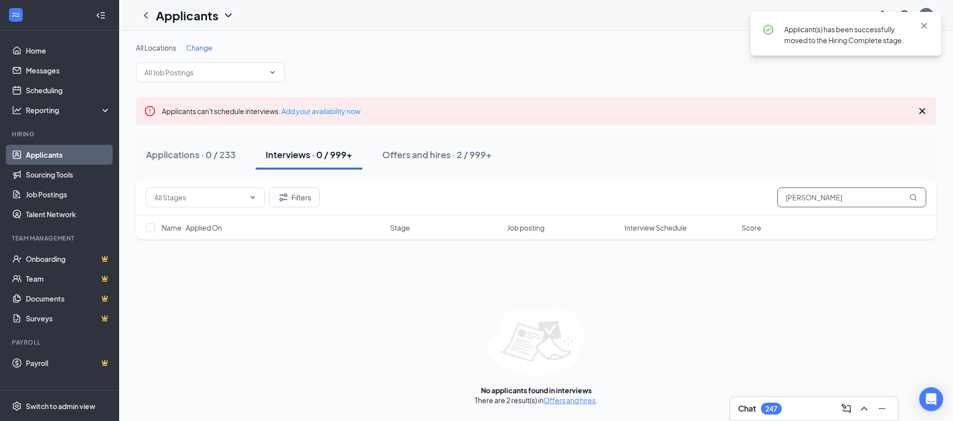
drag, startPoint x: 823, startPoint y: 199, endPoint x: 775, endPoint y: 206, distance: 48.2
click at [775, 206] on div "Filters [PERSON_NAME]" at bounding box center [536, 198] width 780 height 20
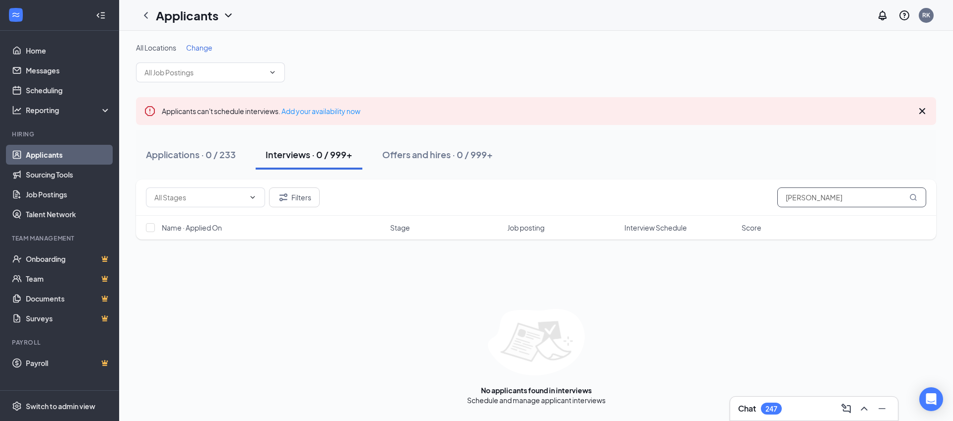
drag, startPoint x: 825, startPoint y: 200, endPoint x: 776, endPoint y: 201, distance: 49.6
click at [776, 201] on div "Filters [PERSON_NAME]" at bounding box center [536, 198] width 780 height 20
type input "[PERSON_NAME]"
click at [561, 402] on link "Offers and hires" at bounding box center [569, 400] width 52 height 9
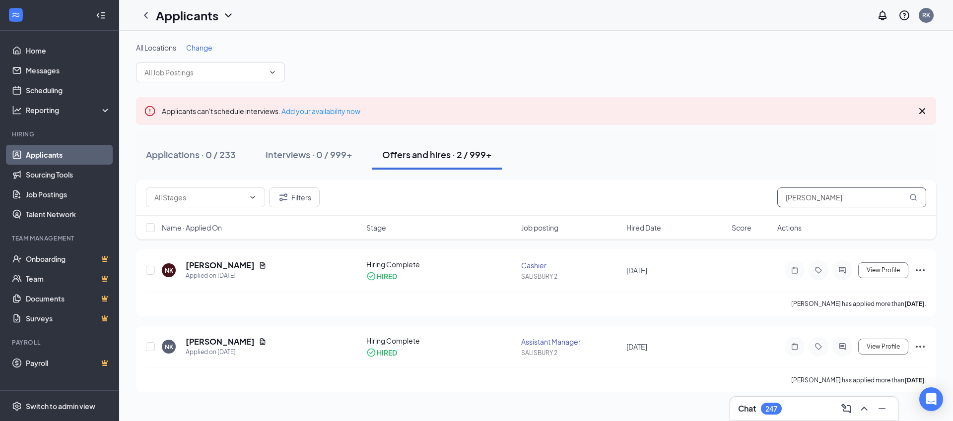
click at [808, 199] on input "[PERSON_NAME]" at bounding box center [851, 198] width 149 height 20
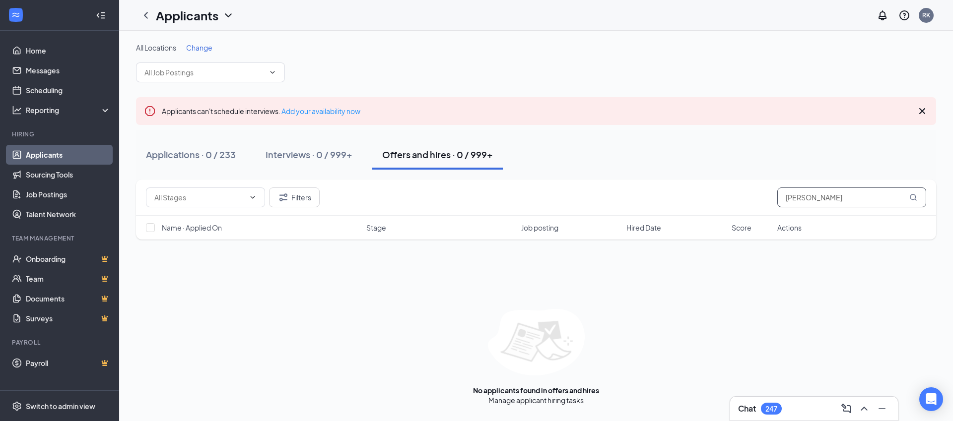
drag, startPoint x: 837, startPoint y: 197, endPoint x: 781, endPoint y: 199, distance: 56.1
click at [781, 199] on input "[PERSON_NAME]" at bounding box center [851, 198] width 149 height 20
type input "[PERSON_NAME]"
click at [563, 401] on link "Interviews" at bounding box center [567, 400] width 34 height 9
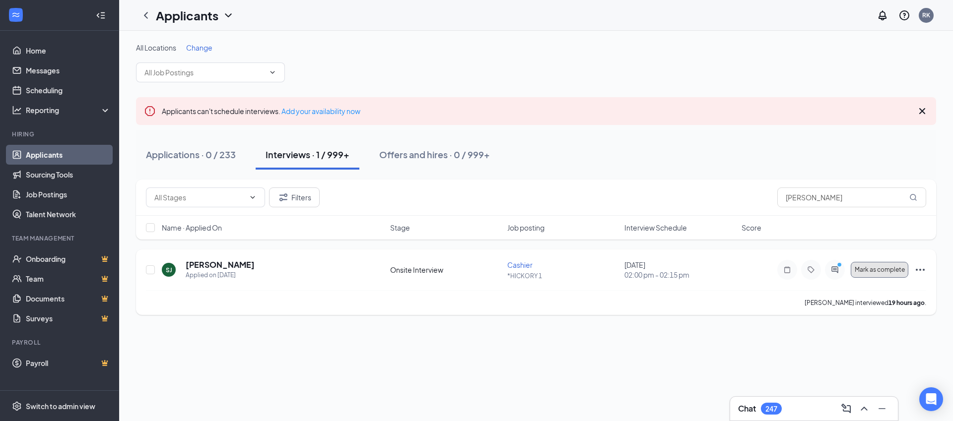
click at [882, 270] on span "Mark as complete" at bounding box center [880, 270] width 50 height 7
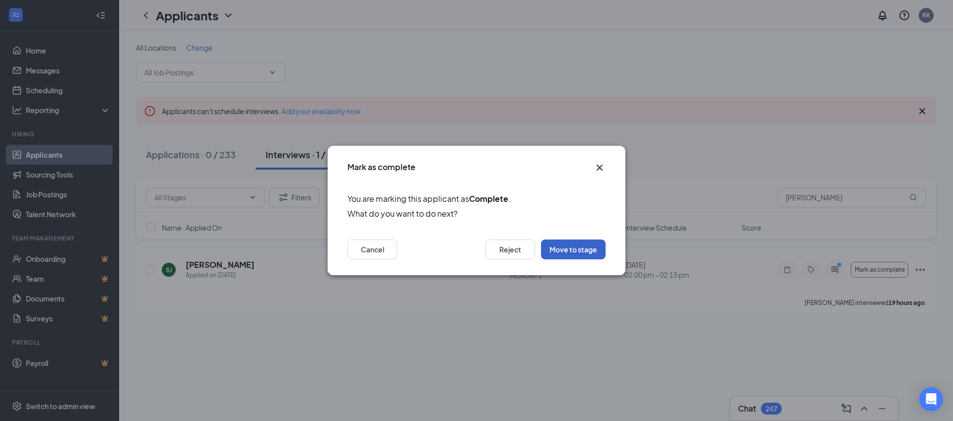
click at [565, 251] on button "Move to stage" at bounding box center [573, 250] width 65 height 20
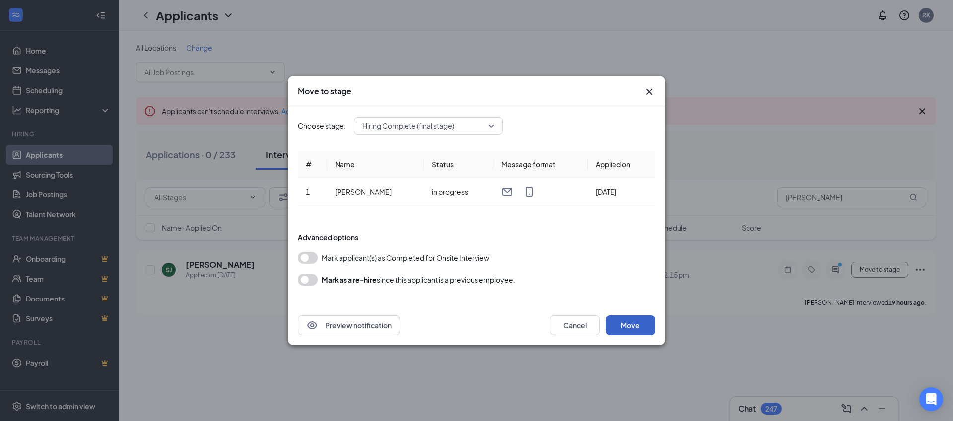
click at [630, 324] on button "Move" at bounding box center [631, 326] width 50 height 20
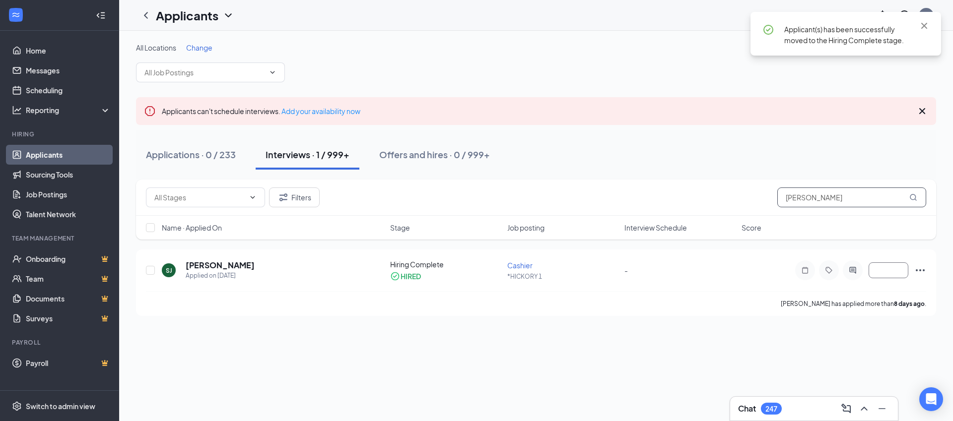
drag, startPoint x: 836, startPoint y: 199, endPoint x: 746, endPoint y: 203, distance: 90.4
click at [746, 203] on div "Filters [PERSON_NAME]" at bounding box center [536, 198] width 780 height 20
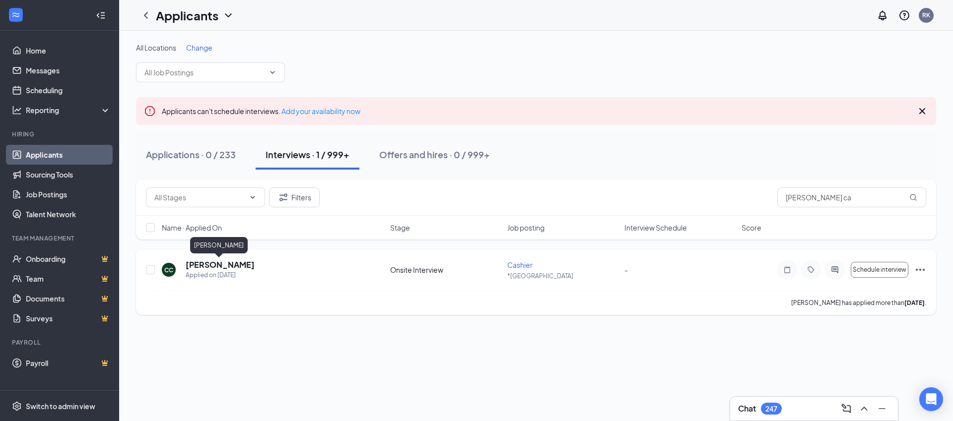
click at [220, 266] on h5 "[PERSON_NAME]" at bounding box center [220, 265] width 69 height 11
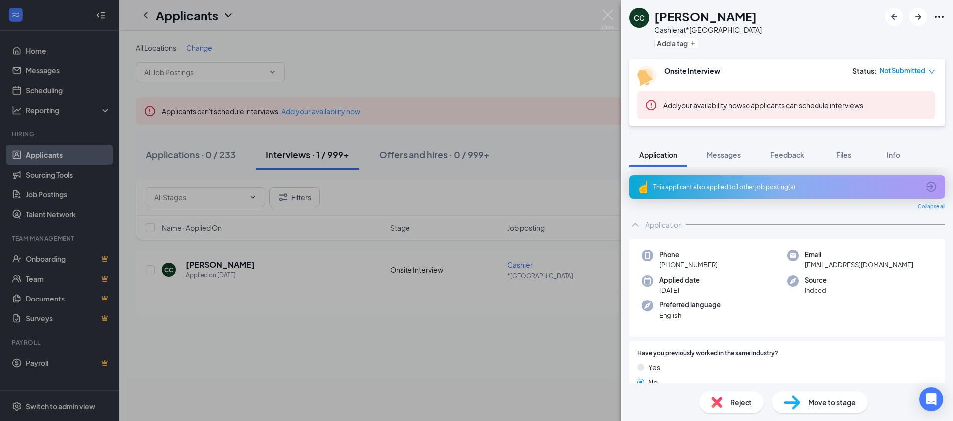
click at [842, 406] on span "Move to stage" at bounding box center [832, 402] width 48 height 11
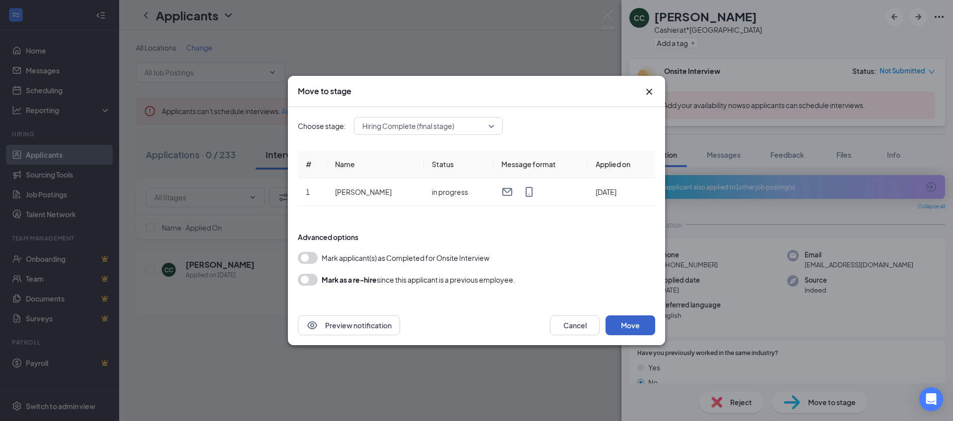
click at [630, 323] on button "Move" at bounding box center [631, 326] width 50 height 20
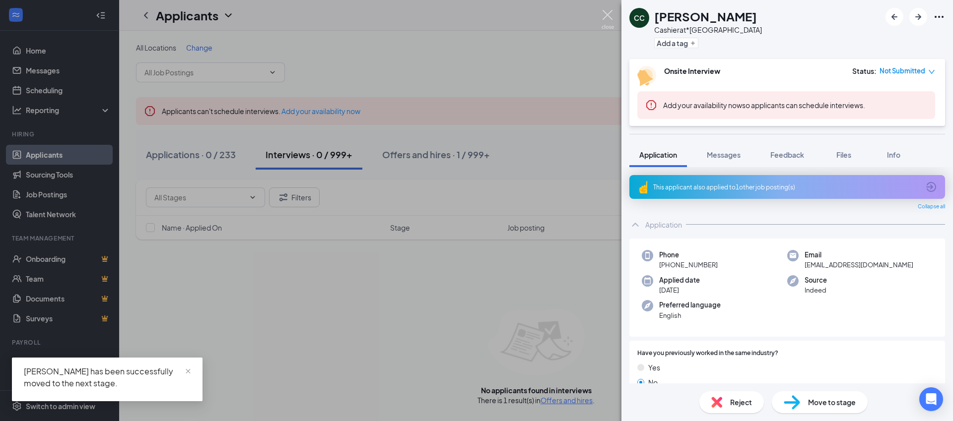
click at [609, 17] on img at bounding box center [608, 19] width 12 height 19
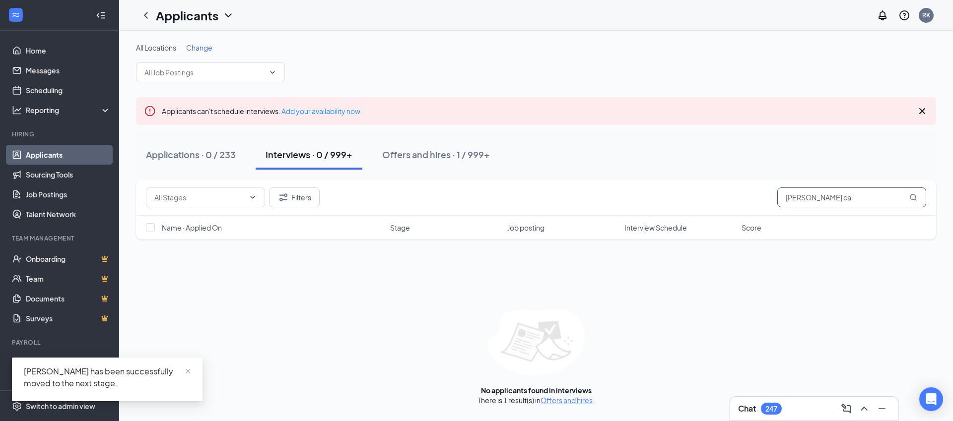
drag, startPoint x: 825, startPoint y: 201, endPoint x: 748, endPoint y: 199, distance: 76.5
click at [749, 199] on div "Filters [PERSON_NAME] ca" at bounding box center [536, 198] width 780 height 20
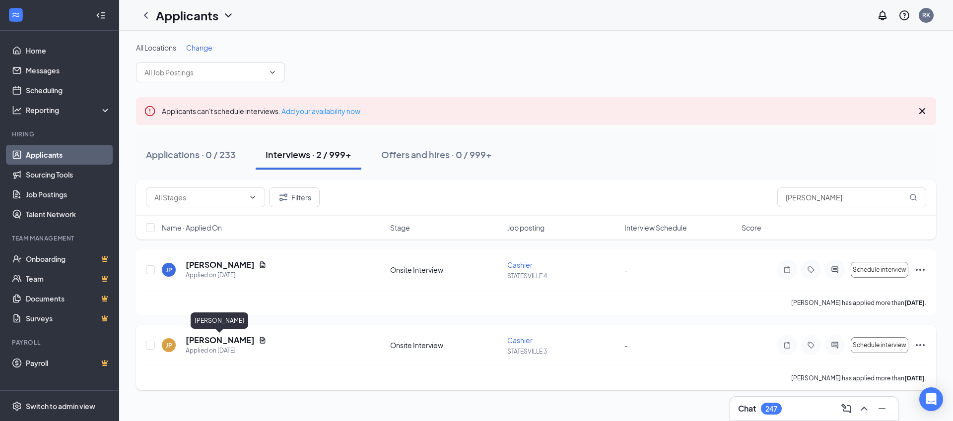
click at [215, 342] on h5 "[PERSON_NAME]" at bounding box center [220, 340] width 69 height 11
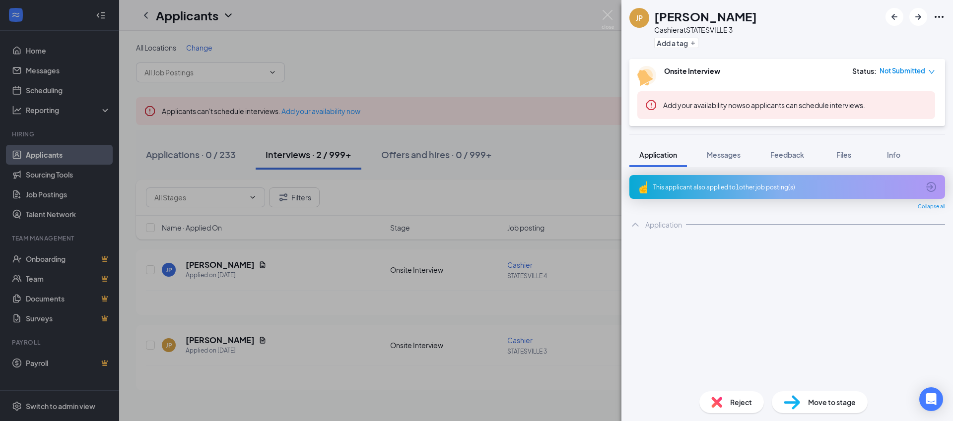
click at [828, 404] on span "Move to stage" at bounding box center [832, 402] width 48 height 11
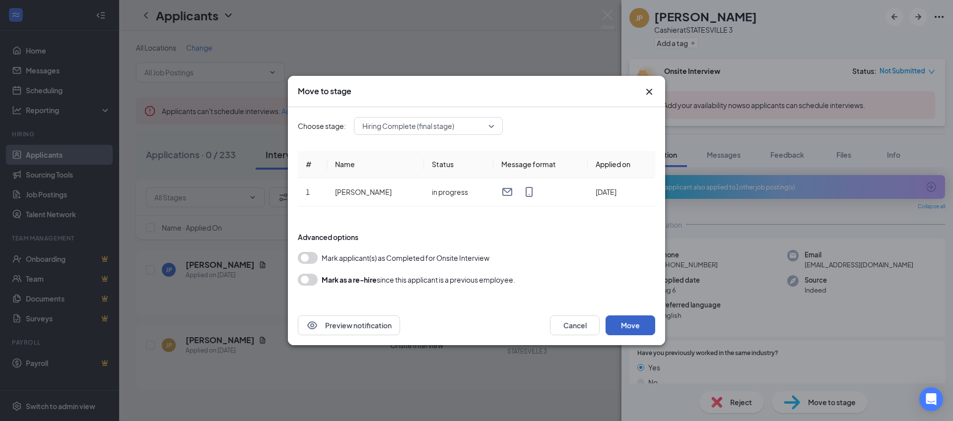
click at [633, 326] on button "Move" at bounding box center [631, 326] width 50 height 20
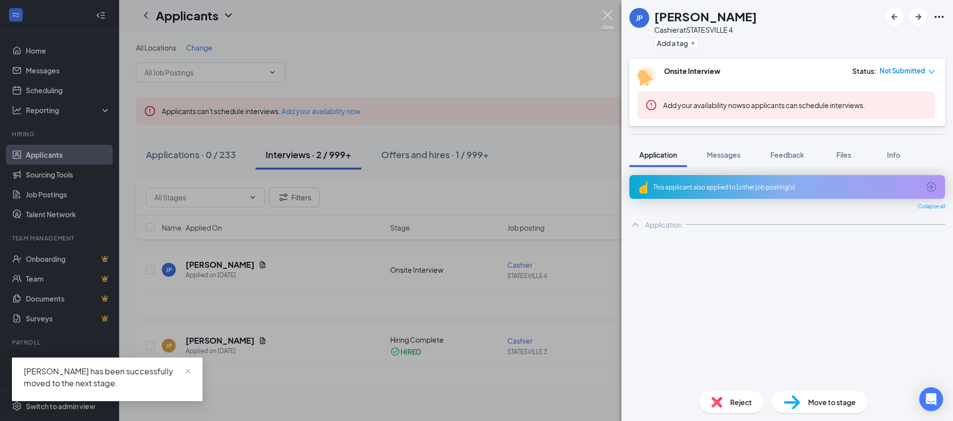
click at [605, 16] on img at bounding box center [608, 19] width 12 height 19
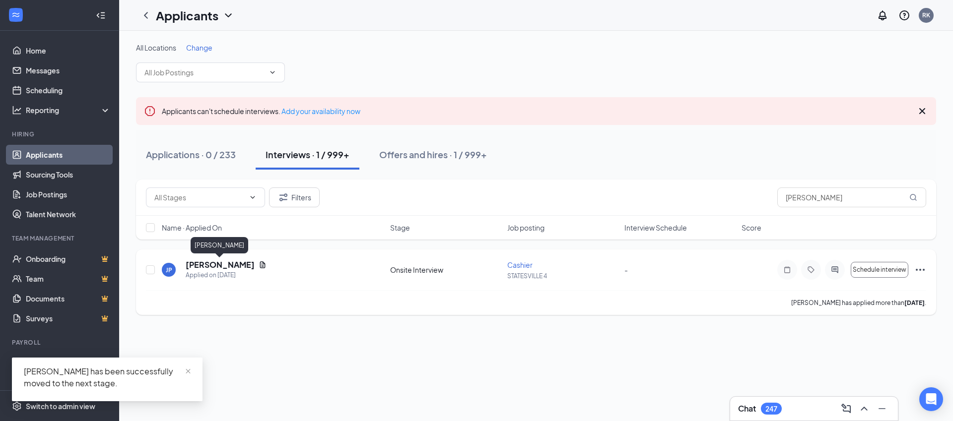
click at [209, 268] on h5 "[PERSON_NAME]" at bounding box center [220, 265] width 69 height 11
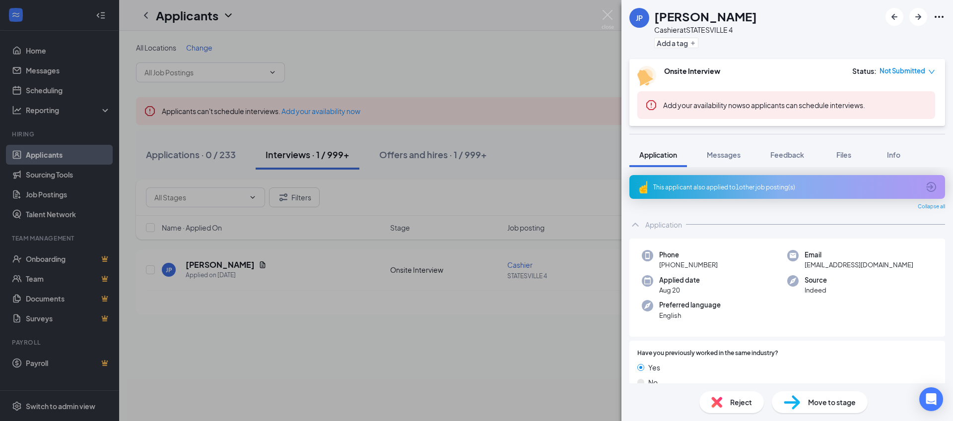
click at [829, 402] on span "Move to stage" at bounding box center [832, 402] width 48 height 11
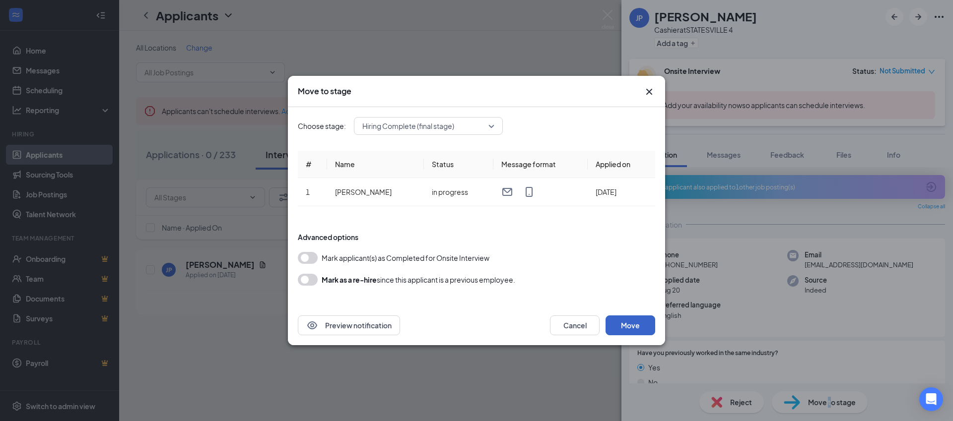
click at [629, 321] on button "Move" at bounding box center [631, 326] width 50 height 20
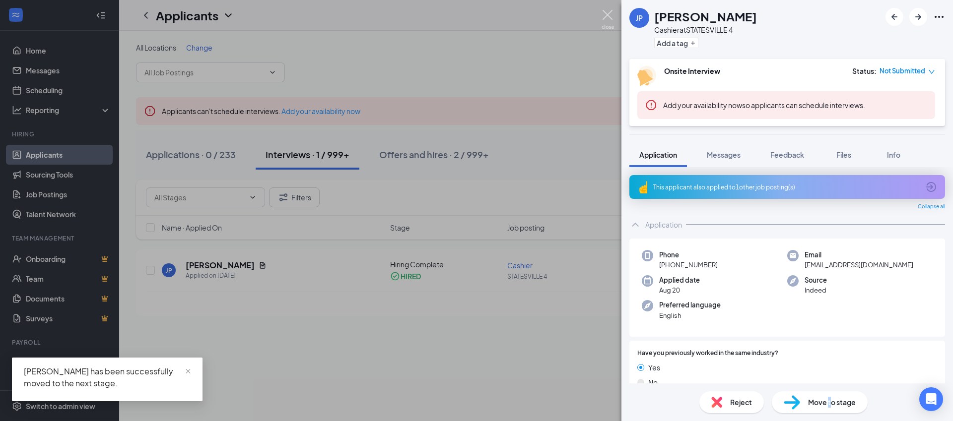
click at [612, 11] on img at bounding box center [608, 19] width 12 height 19
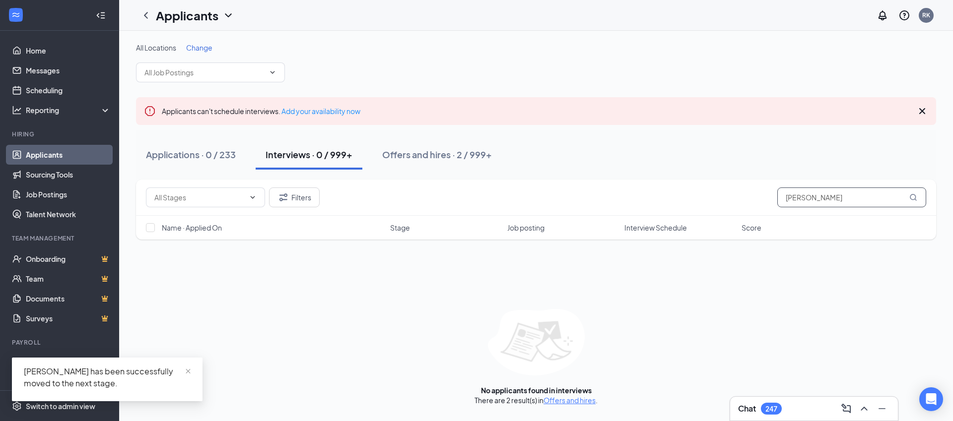
click at [745, 204] on div "Filters jasalin pat" at bounding box center [536, 198] width 780 height 20
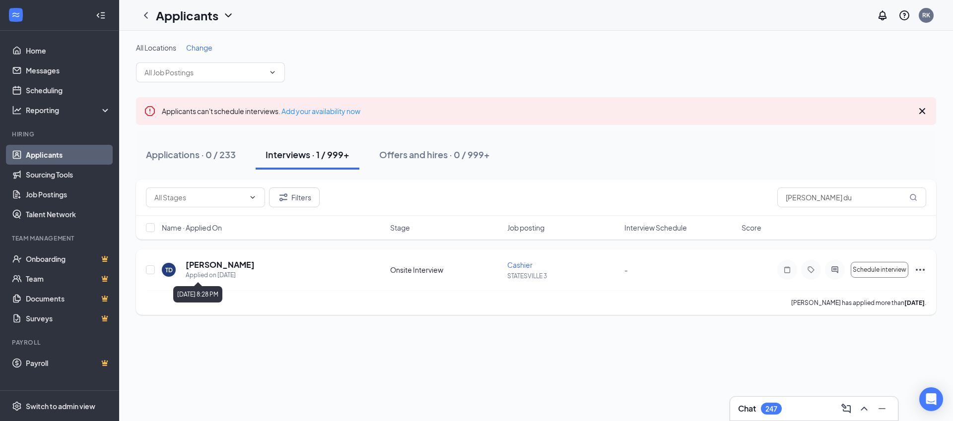
click at [200, 272] on div "Applied on [DATE]" at bounding box center [220, 275] width 69 height 10
click at [203, 265] on h5 "[PERSON_NAME]" at bounding box center [220, 265] width 69 height 11
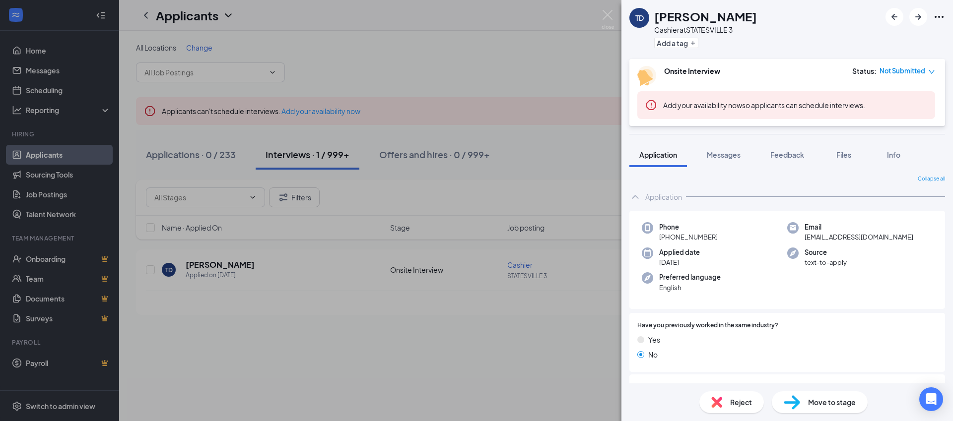
click at [830, 404] on span "Move to stage" at bounding box center [832, 402] width 48 height 11
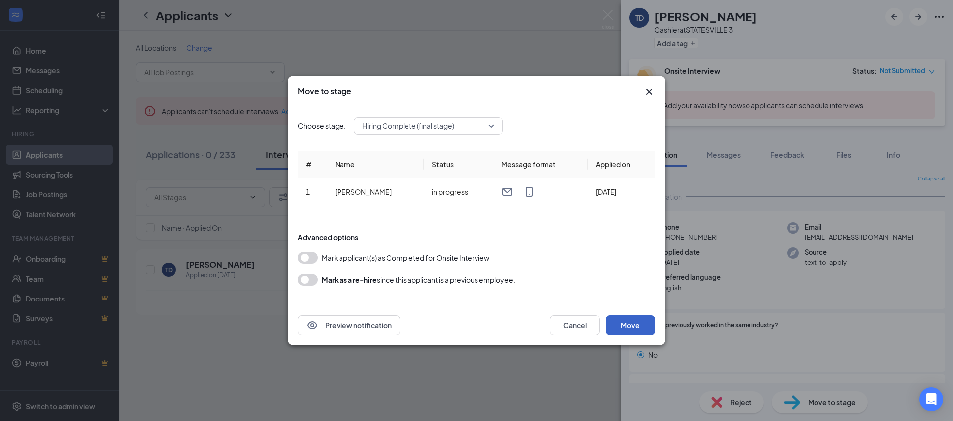
click at [632, 324] on button "Move" at bounding box center [631, 326] width 50 height 20
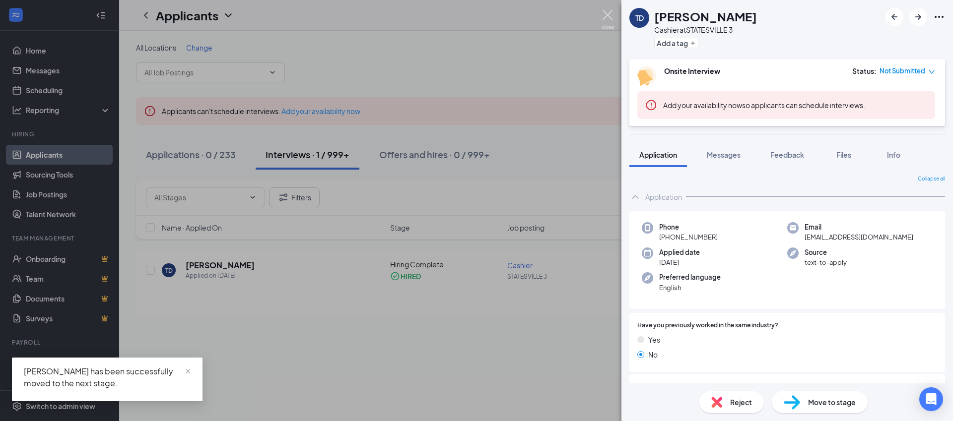
click at [607, 14] on img at bounding box center [608, 19] width 12 height 19
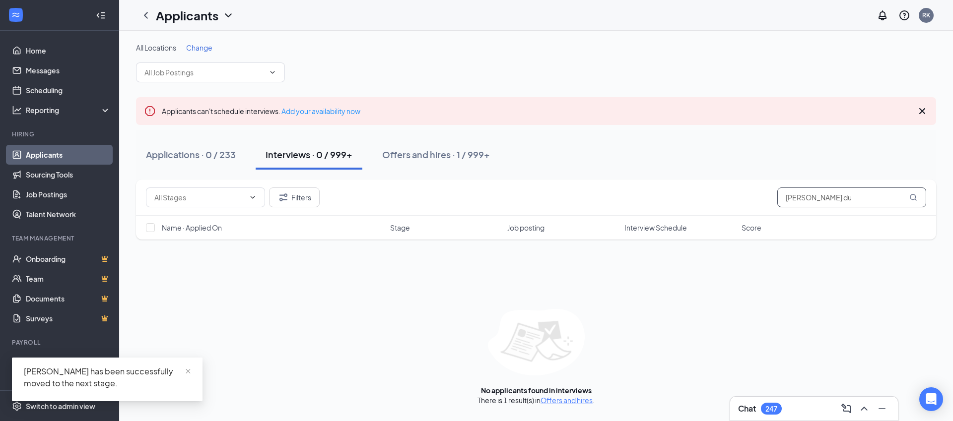
drag, startPoint x: 830, startPoint y: 197, endPoint x: 768, endPoint y: 199, distance: 62.1
click at [768, 199] on div "Filters [PERSON_NAME] du" at bounding box center [536, 198] width 780 height 20
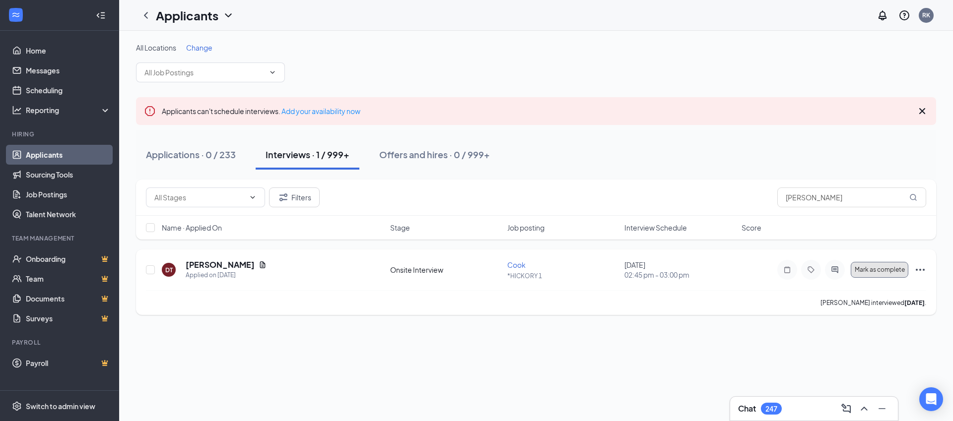
click at [879, 270] on span "Mark as complete" at bounding box center [880, 270] width 50 height 7
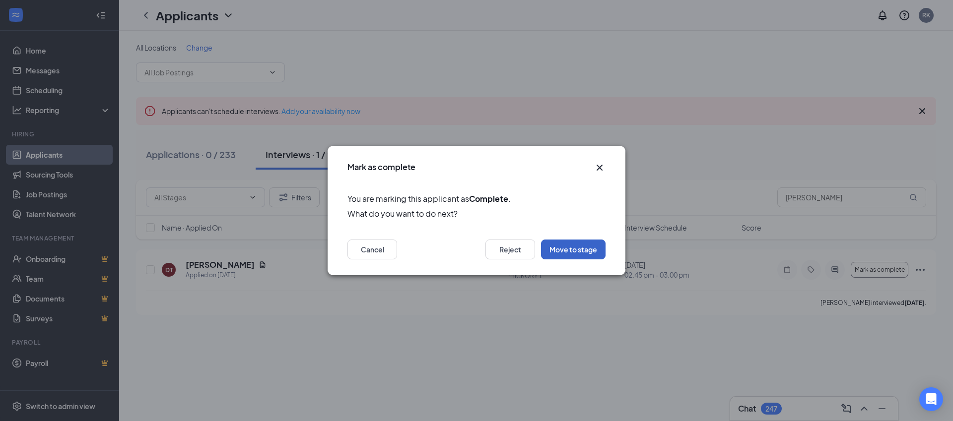
click at [570, 249] on button "Move to stage" at bounding box center [573, 250] width 65 height 20
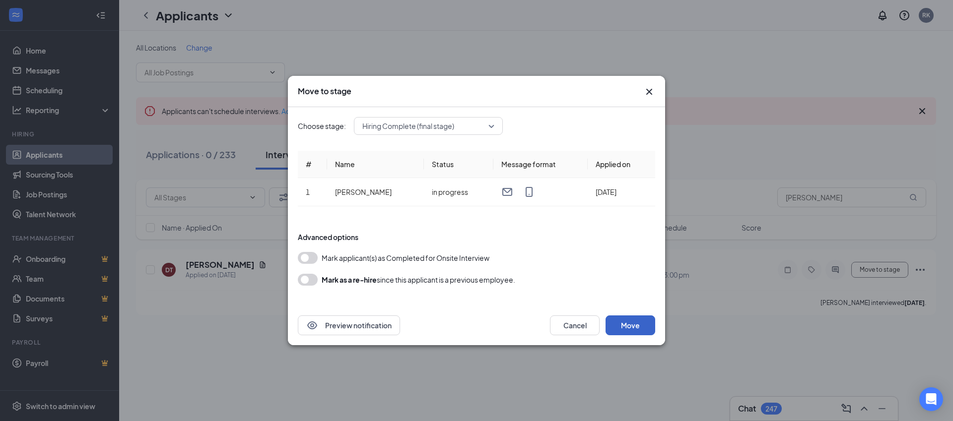
click at [624, 327] on button "Move" at bounding box center [631, 326] width 50 height 20
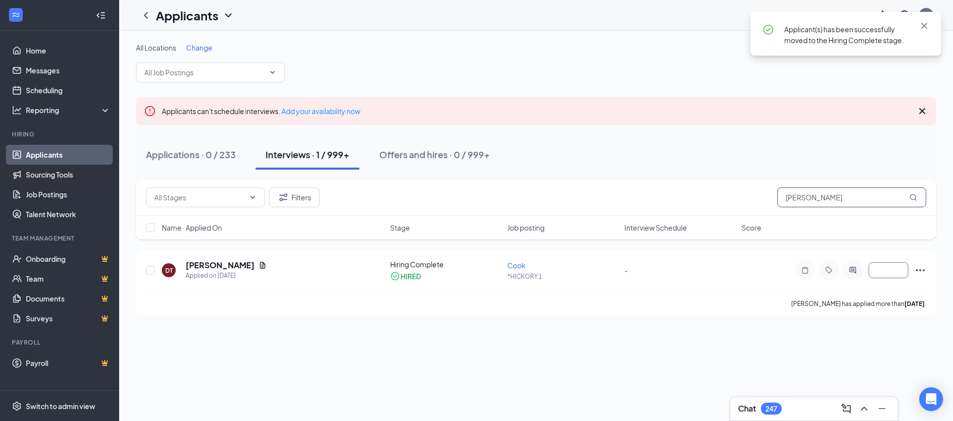
drag, startPoint x: 842, startPoint y: 198, endPoint x: 754, endPoint y: 199, distance: 88.3
click at [754, 199] on div "Filters [PERSON_NAME]" at bounding box center [536, 198] width 780 height 20
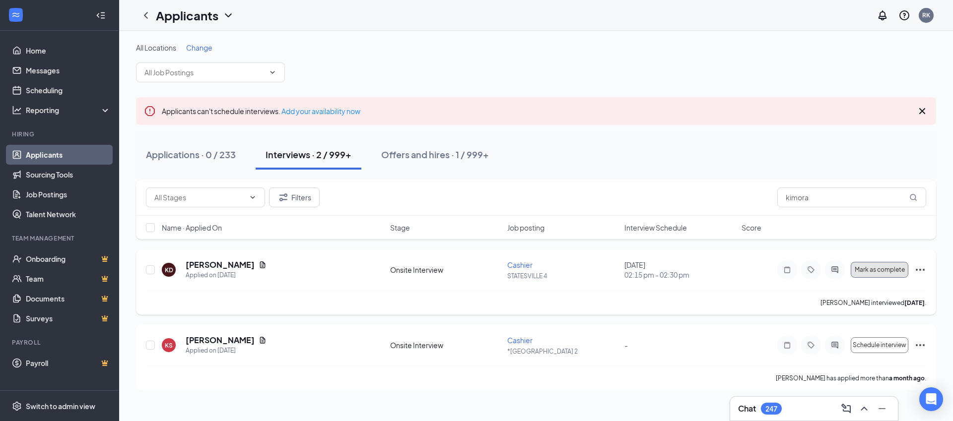
click at [868, 270] on span "Mark as complete" at bounding box center [880, 270] width 50 height 7
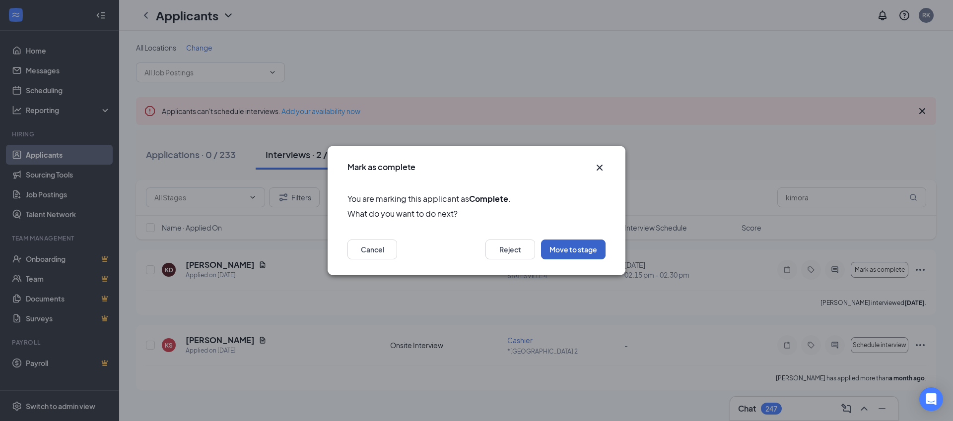
click at [573, 249] on button "Move to stage" at bounding box center [573, 250] width 65 height 20
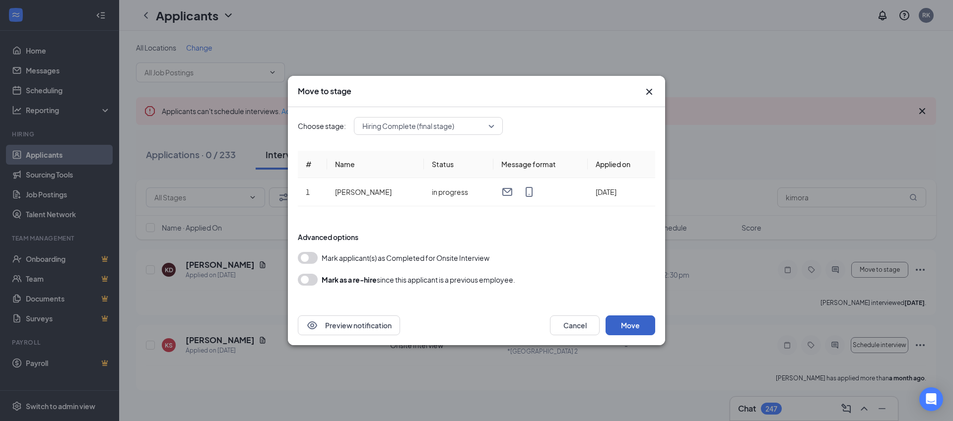
click at [632, 327] on button "Move" at bounding box center [631, 326] width 50 height 20
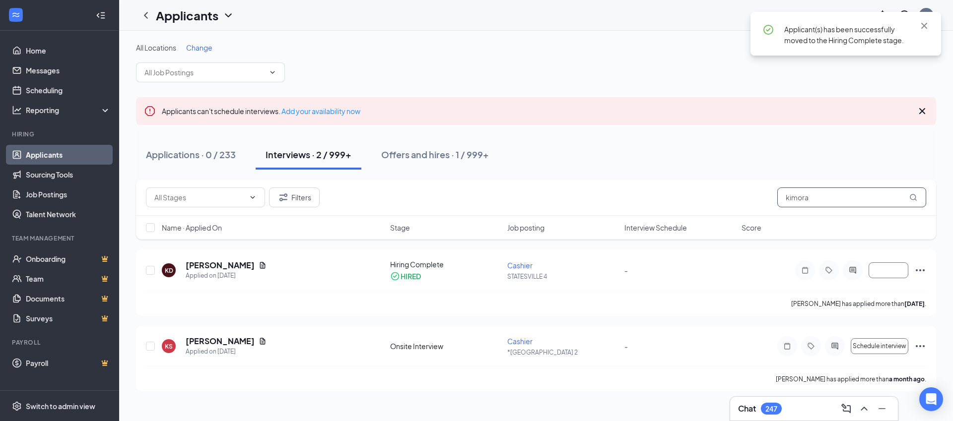
drag, startPoint x: 821, startPoint y: 197, endPoint x: 773, endPoint y: 197, distance: 48.1
click at [772, 197] on div "Filters kimora" at bounding box center [536, 198] width 780 height 20
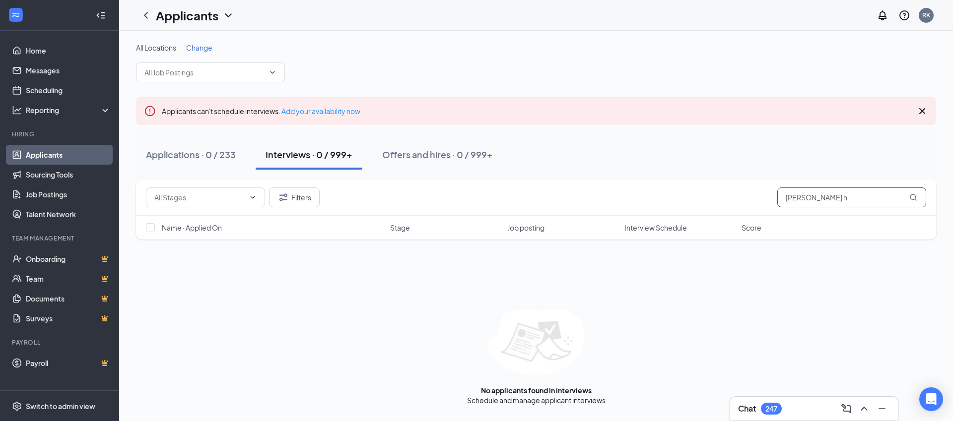
drag, startPoint x: 826, startPoint y: 195, endPoint x: 767, endPoint y: 197, distance: 58.6
click at [767, 197] on div "Filters [PERSON_NAME] h" at bounding box center [536, 198] width 780 height 20
drag, startPoint x: 829, startPoint y: 199, endPoint x: 760, endPoint y: 198, distance: 69.5
click at [760, 198] on div "Filters [PERSON_NAME] w" at bounding box center [536, 198] width 780 height 20
drag, startPoint x: 821, startPoint y: 201, endPoint x: 768, endPoint y: 196, distance: 53.8
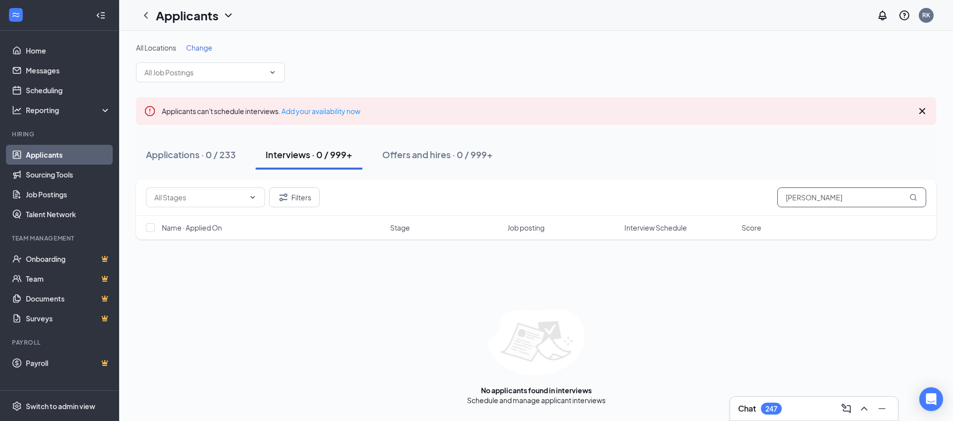
click at [768, 196] on div "Filters [PERSON_NAME]" at bounding box center [536, 198] width 780 height 20
drag, startPoint x: 797, startPoint y: 199, endPoint x: 759, endPoint y: 201, distance: 37.3
click at [759, 201] on div "Filters [DATE][PERSON_NAME]" at bounding box center [536, 198] width 780 height 20
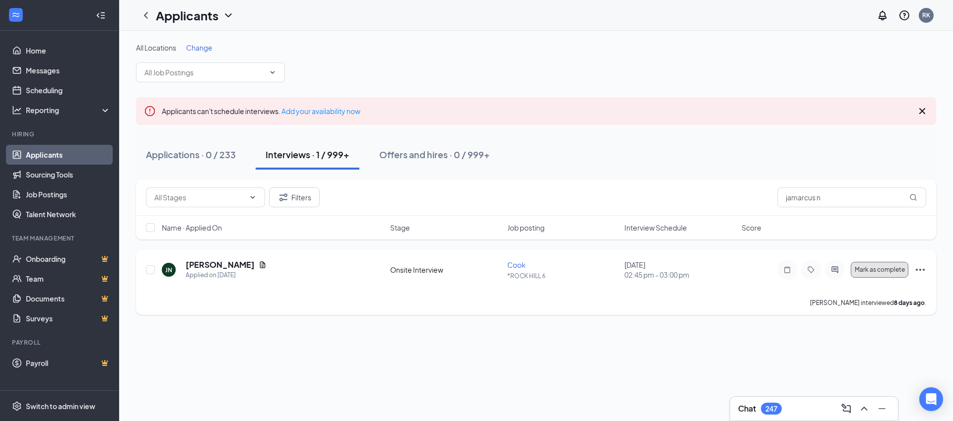
click at [881, 269] on span "Mark as complete" at bounding box center [880, 270] width 50 height 7
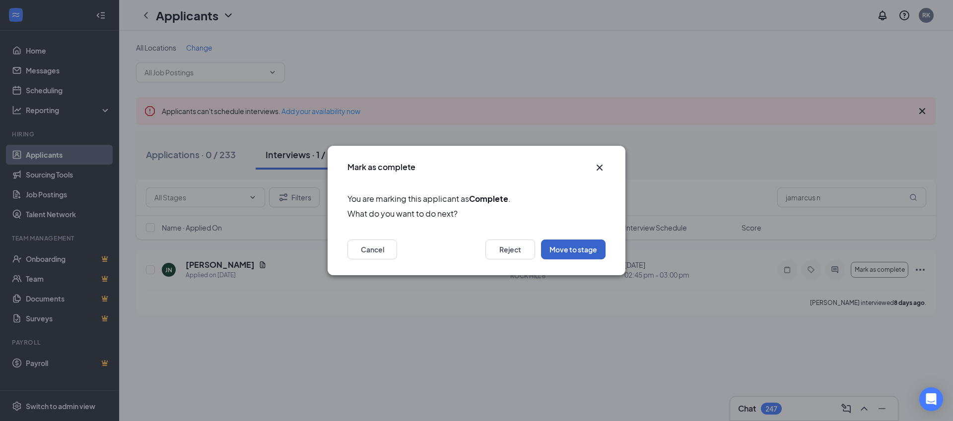
click at [587, 249] on button "Move to stage" at bounding box center [573, 250] width 65 height 20
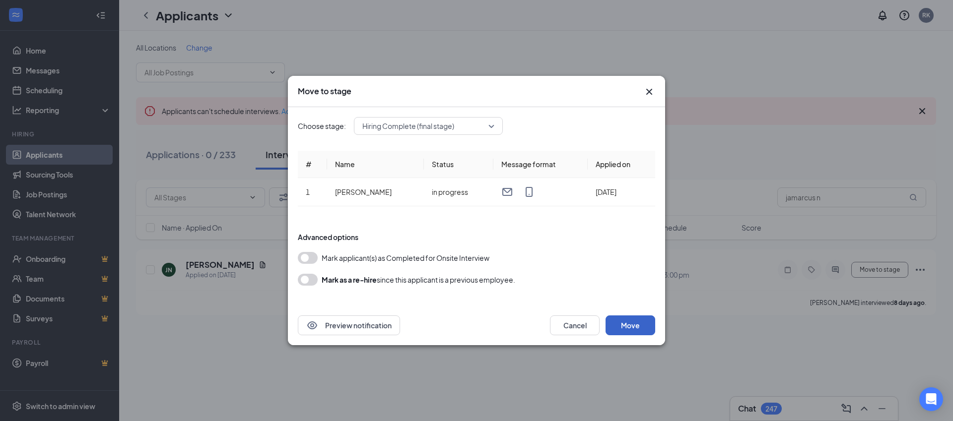
click at [630, 322] on button "Move" at bounding box center [631, 326] width 50 height 20
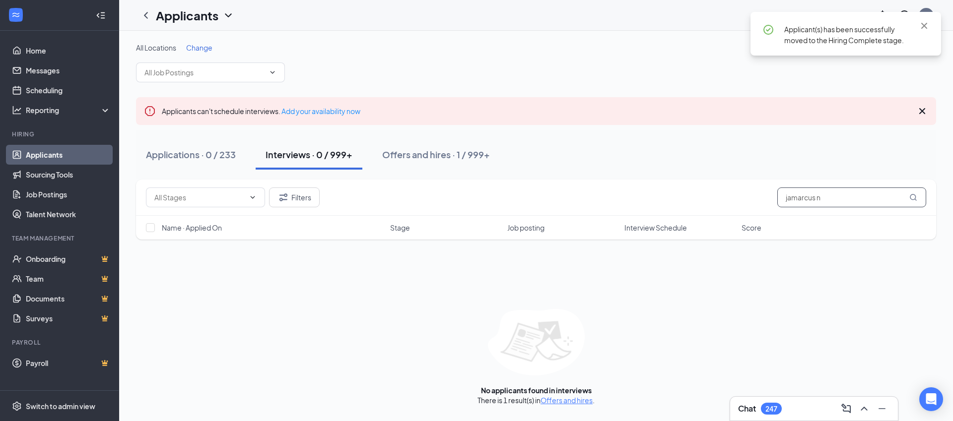
drag, startPoint x: 841, startPoint y: 198, endPoint x: 693, endPoint y: 196, distance: 147.4
click at [693, 196] on div "Filters jamarcus n" at bounding box center [536, 198] width 780 height 20
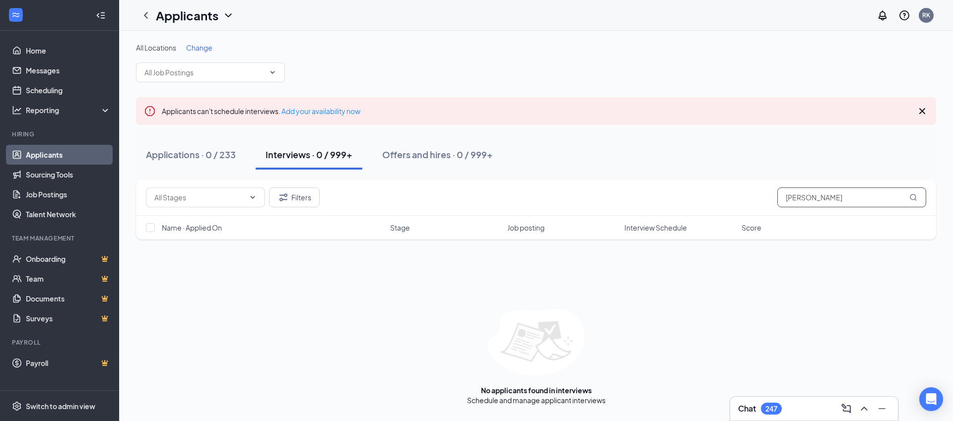
drag, startPoint x: 834, startPoint y: 200, endPoint x: 759, endPoint y: 193, distance: 75.3
click at [759, 193] on div "Filters halie rich" at bounding box center [536, 198] width 780 height 20
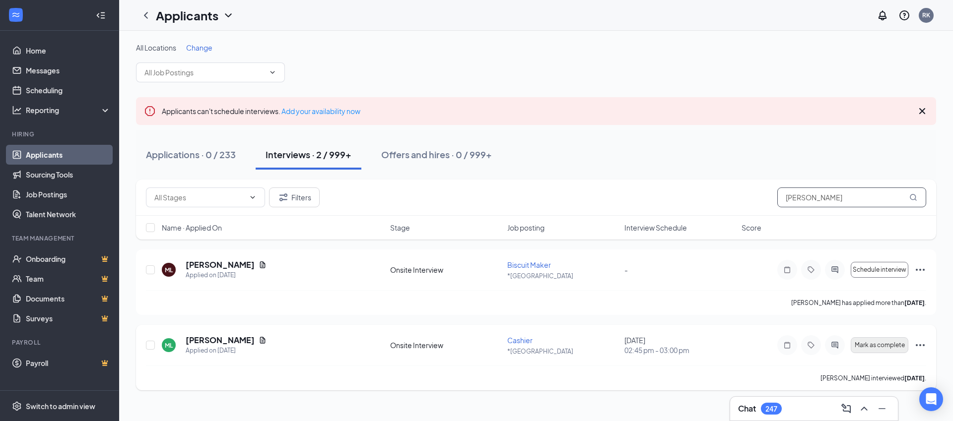
type input "[PERSON_NAME]"
click at [879, 347] on span "Mark as complete" at bounding box center [880, 345] width 50 height 7
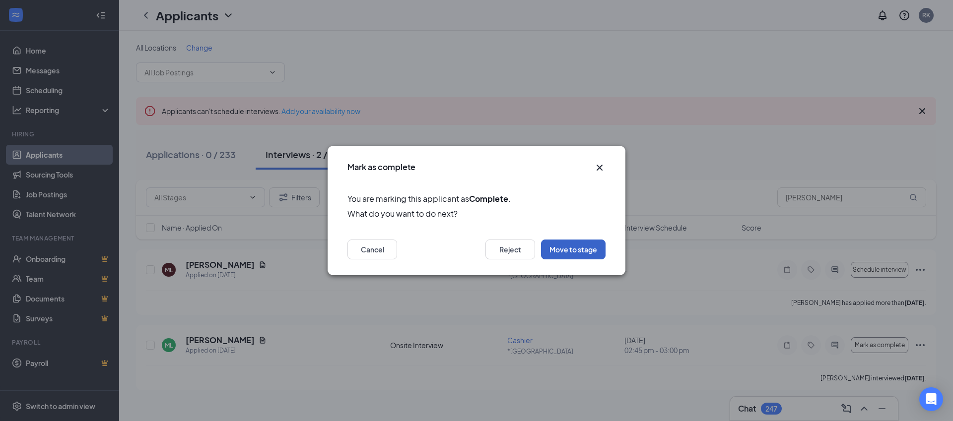
click at [580, 250] on button "Move to stage" at bounding box center [573, 250] width 65 height 20
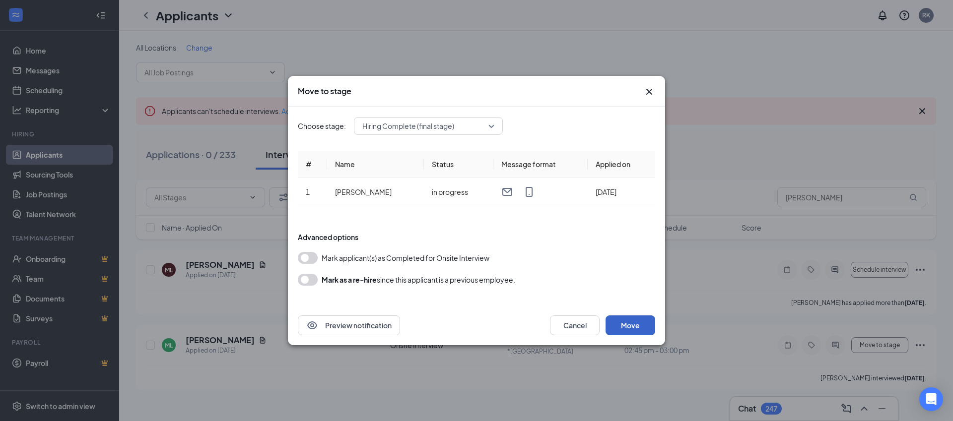
click at [631, 324] on button "Move" at bounding box center [631, 326] width 50 height 20
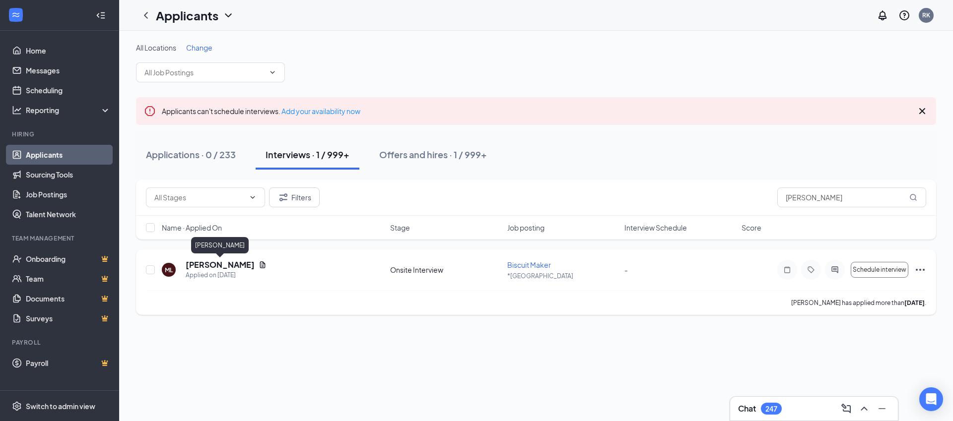
click at [207, 269] on h5 "[PERSON_NAME]" at bounding box center [220, 265] width 69 height 11
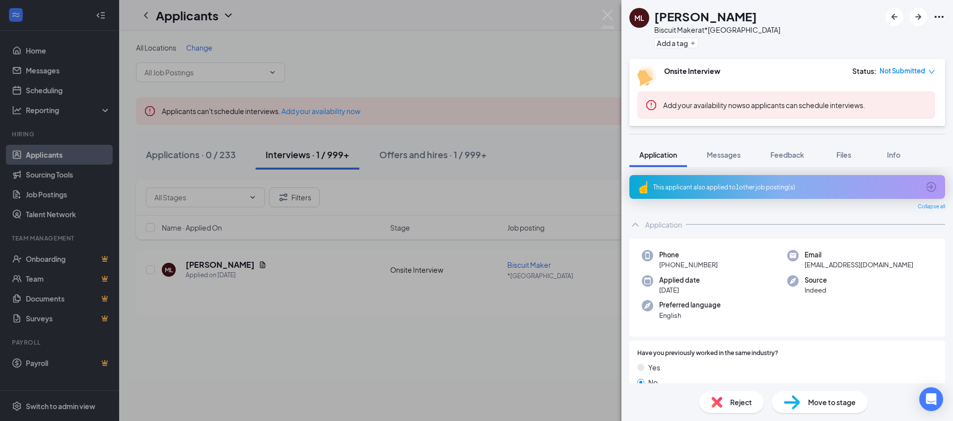
click at [825, 399] on span "Move to stage" at bounding box center [832, 402] width 48 height 11
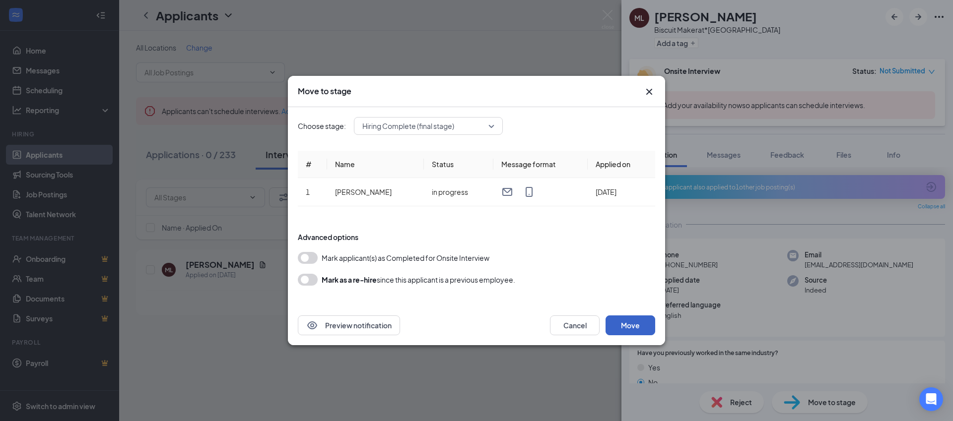
click at [631, 325] on button "Move" at bounding box center [631, 326] width 50 height 20
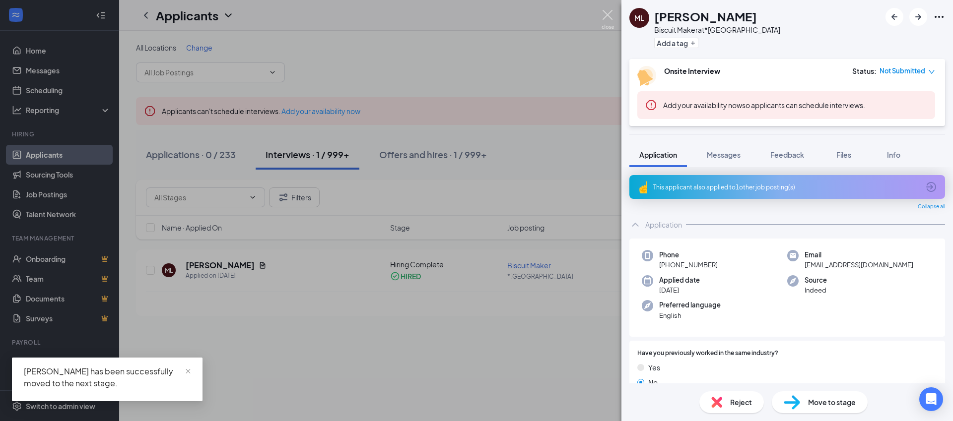
click at [608, 19] on img at bounding box center [608, 19] width 12 height 19
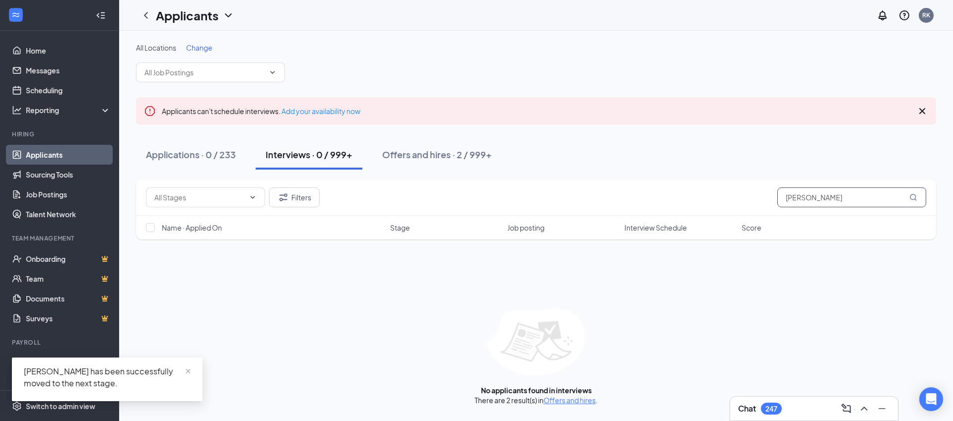
drag, startPoint x: 837, startPoint y: 197, endPoint x: 763, endPoint y: 187, distance: 75.1
click at [763, 187] on div "Filters makayla lam" at bounding box center [536, 198] width 800 height 36
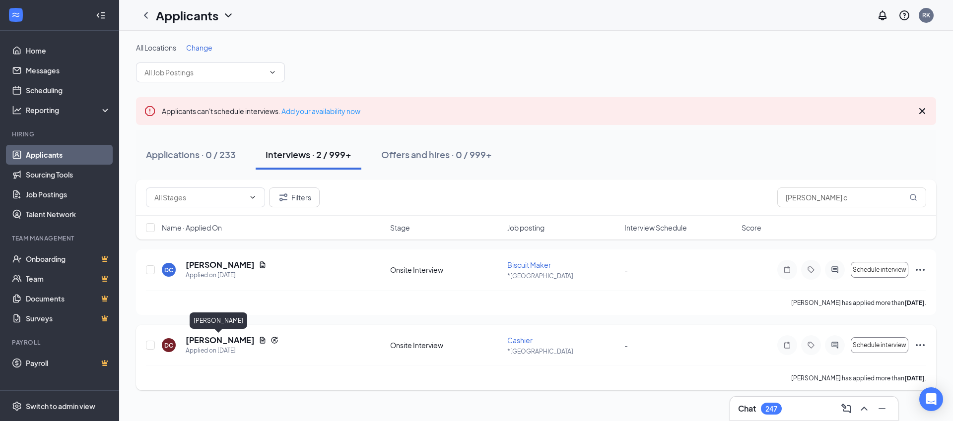
click at [218, 337] on h5 "Deshon Corbin" at bounding box center [220, 340] width 69 height 11
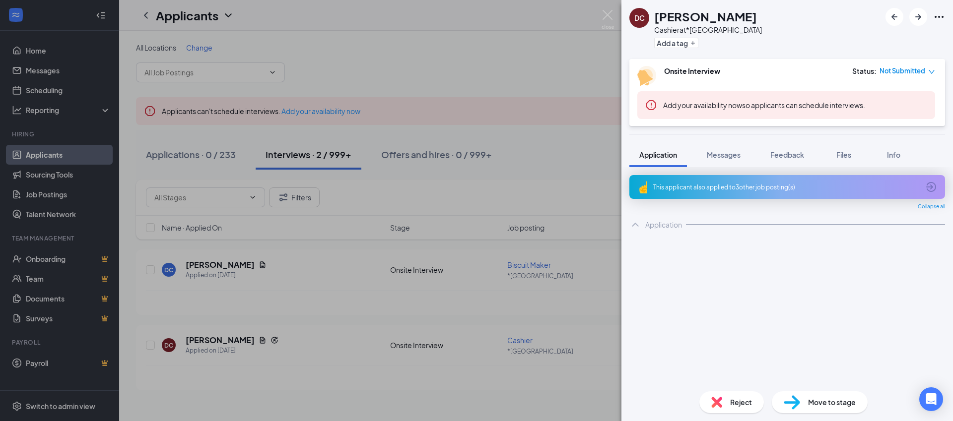
click at [819, 405] on span "Move to stage" at bounding box center [832, 402] width 48 height 11
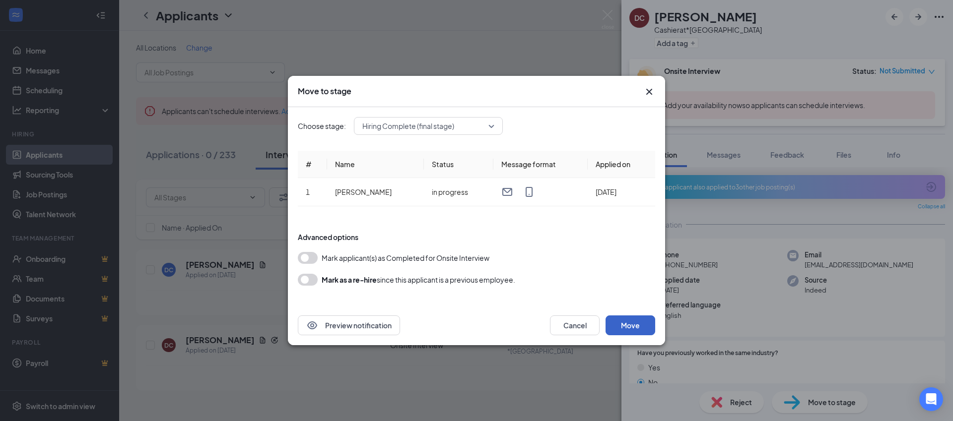
click at [628, 328] on button "Move" at bounding box center [631, 326] width 50 height 20
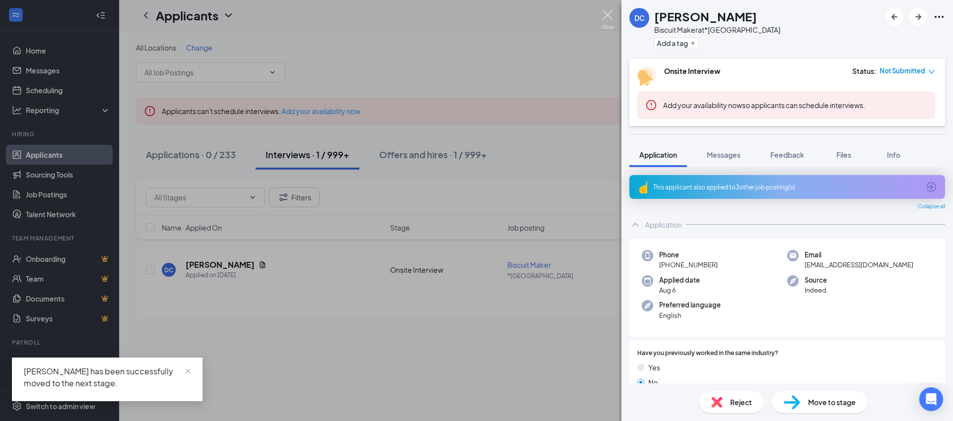
click at [606, 11] on img at bounding box center [608, 19] width 12 height 19
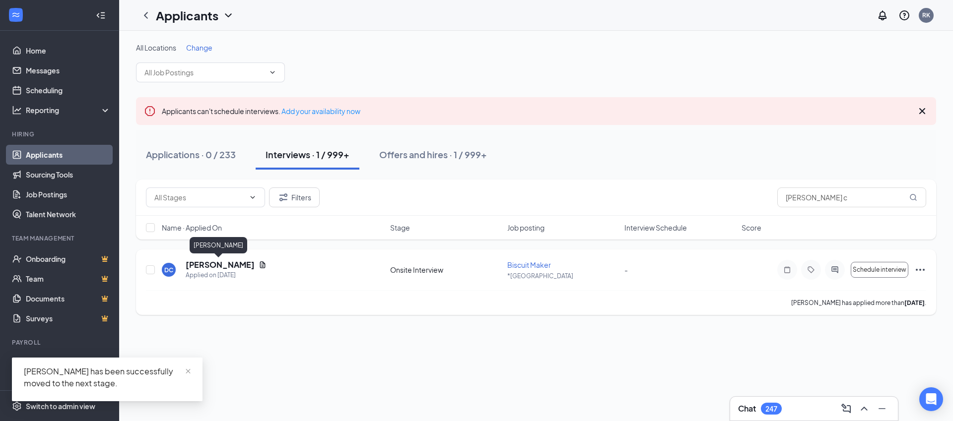
click at [219, 265] on h5 "Deshon Corbin" at bounding box center [220, 265] width 69 height 11
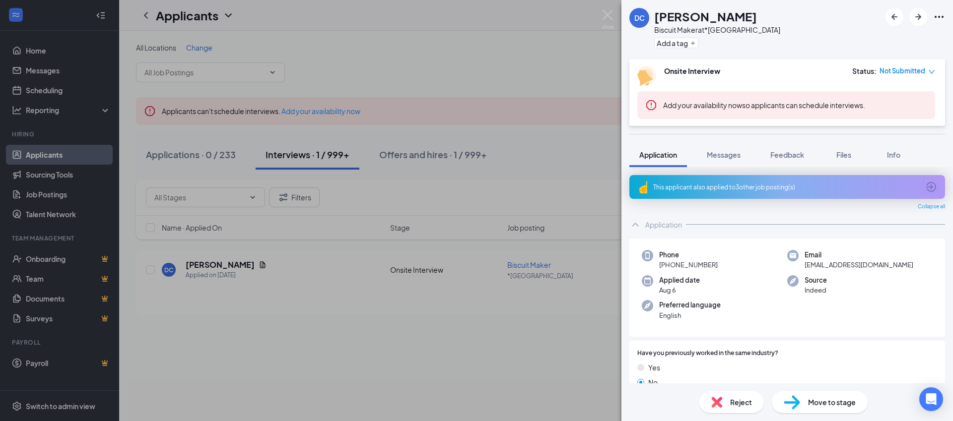
click at [826, 405] on span "Move to stage" at bounding box center [832, 402] width 48 height 11
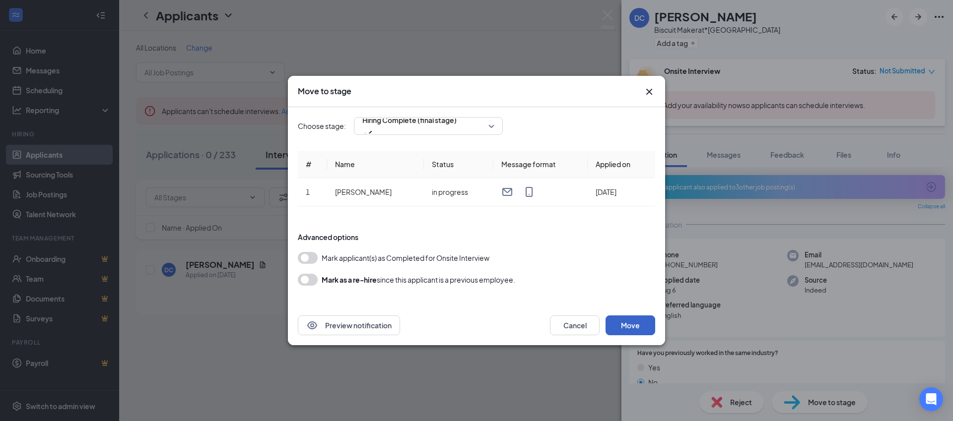
click at [634, 323] on button "Move" at bounding box center [631, 326] width 50 height 20
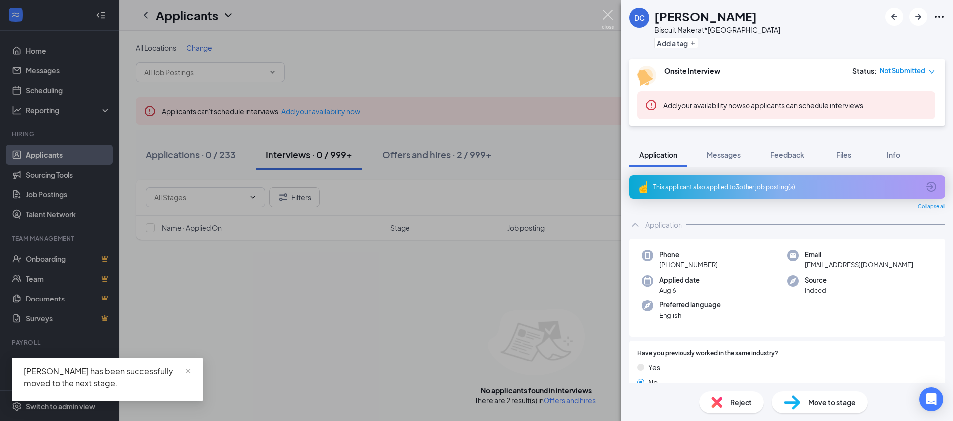
click at [608, 15] on img at bounding box center [608, 19] width 12 height 19
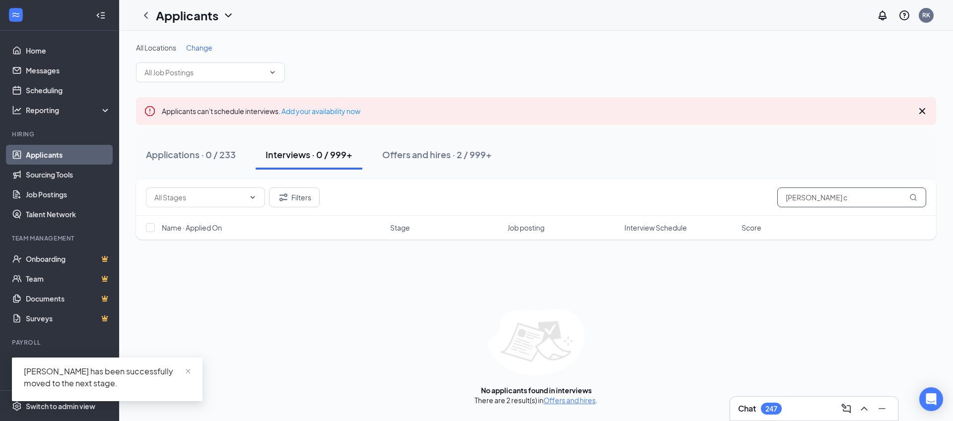
drag, startPoint x: 811, startPoint y: 197, endPoint x: 738, endPoint y: 193, distance: 73.1
click at [738, 193] on div "Filters deshon c" at bounding box center [536, 198] width 780 height 20
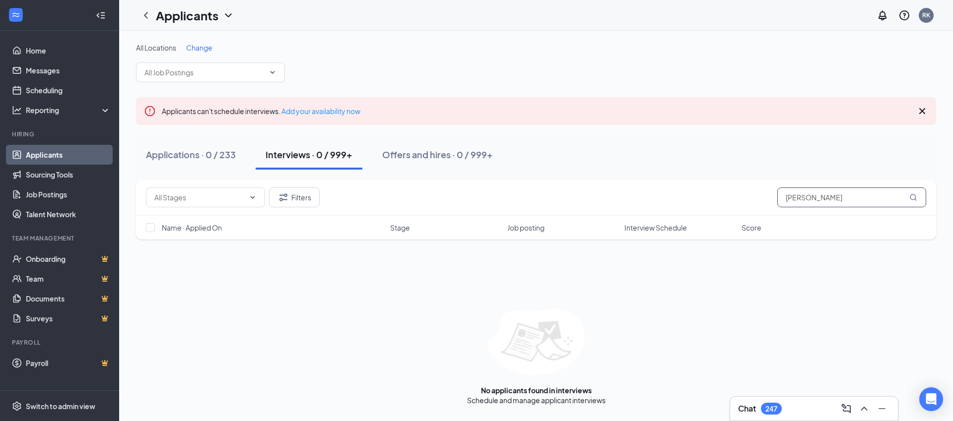
drag, startPoint x: 833, startPoint y: 197, endPoint x: 774, endPoint y: 200, distance: 59.2
click at [774, 200] on div "Filters ernest au" at bounding box center [536, 198] width 780 height 20
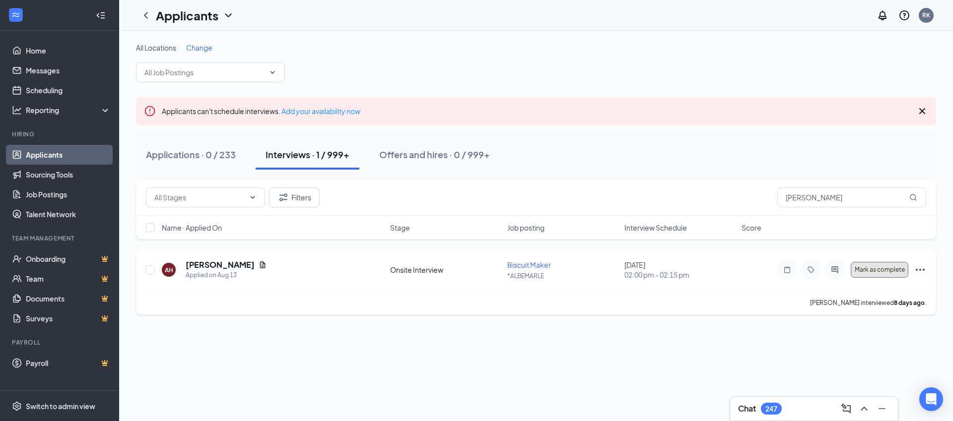
click at [862, 270] on span "Mark as complete" at bounding box center [880, 270] width 50 height 7
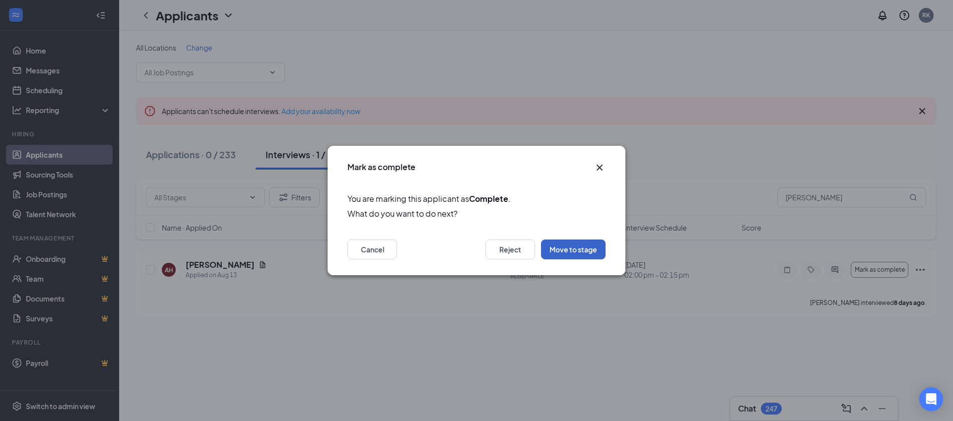
click at [576, 247] on button "Move to stage" at bounding box center [573, 250] width 65 height 20
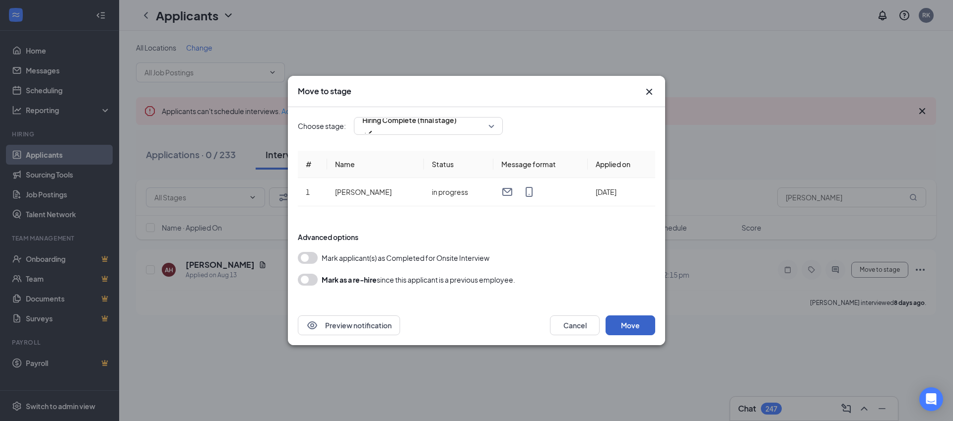
click at [627, 325] on button "Move" at bounding box center [631, 326] width 50 height 20
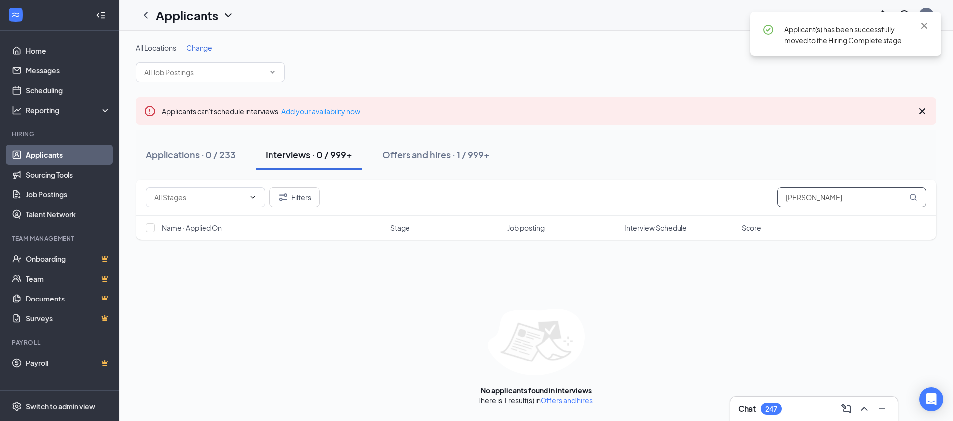
drag, startPoint x: 844, startPoint y: 198, endPoint x: 740, endPoint y: 203, distance: 104.4
click at [740, 203] on div "Filters amanda hil" at bounding box center [536, 198] width 780 height 20
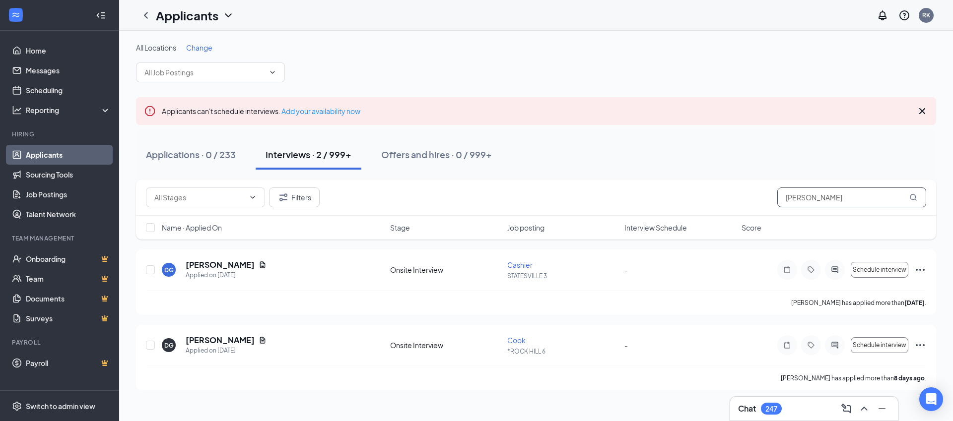
drag, startPoint x: 835, startPoint y: 196, endPoint x: 766, endPoint y: 203, distance: 69.4
click at [766, 203] on div "Filters danielle g" at bounding box center [536, 198] width 780 height 20
click at [876, 346] on span "Mark as complete" at bounding box center [880, 345] width 50 height 7
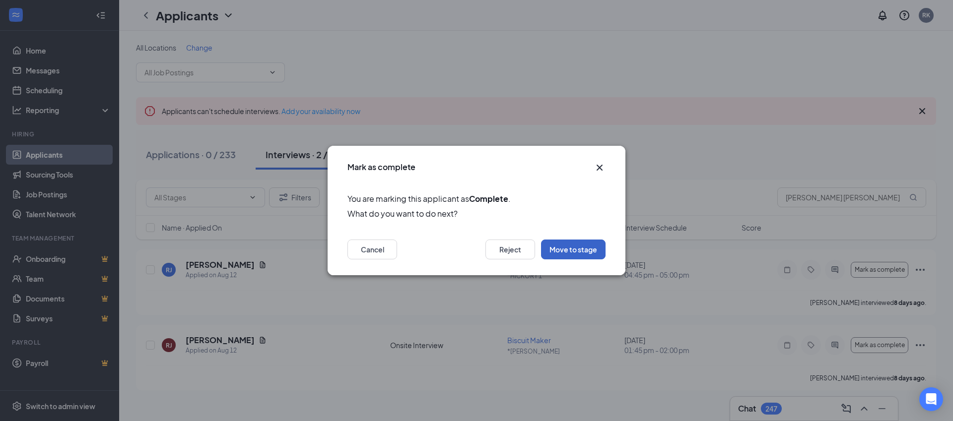
click at [580, 248] on button "Move to stage" at bounding box center [573, 250] width 65 height 20
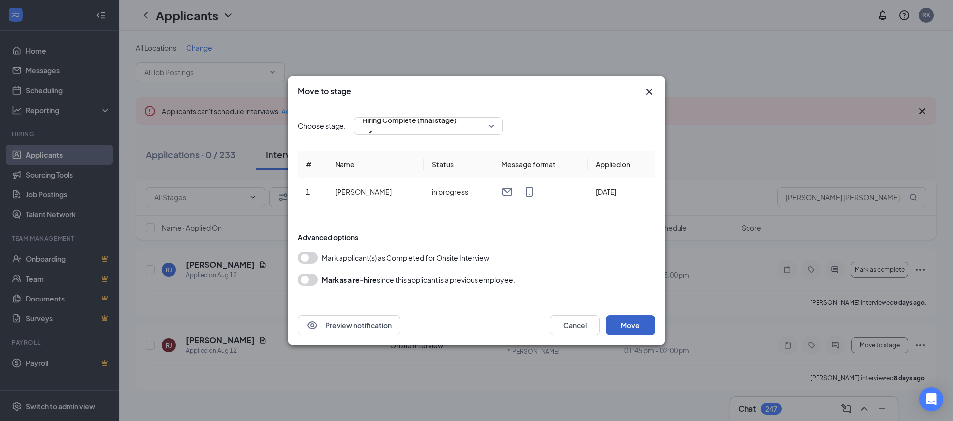
click at [630, 328] on button "Move" at bounding box center [631, 326] width 50 height 20
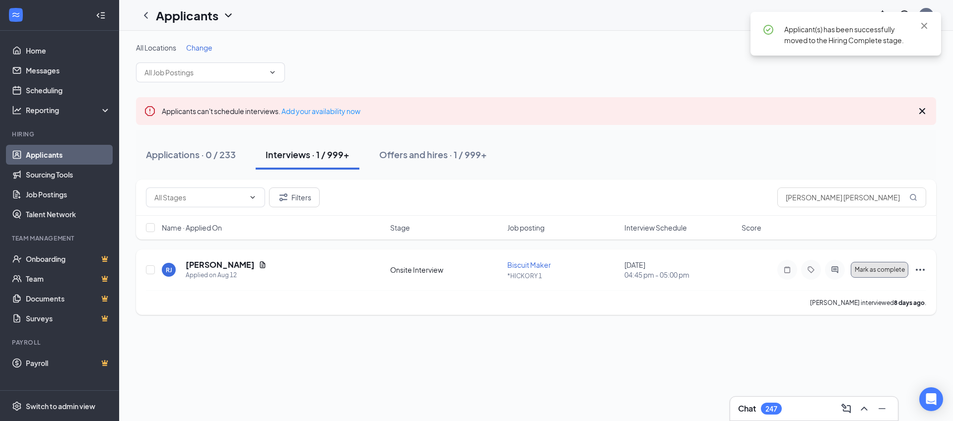
click at [873, 269] on span "Mark as complete" at bounding box center [880, 270] width 50 height 7
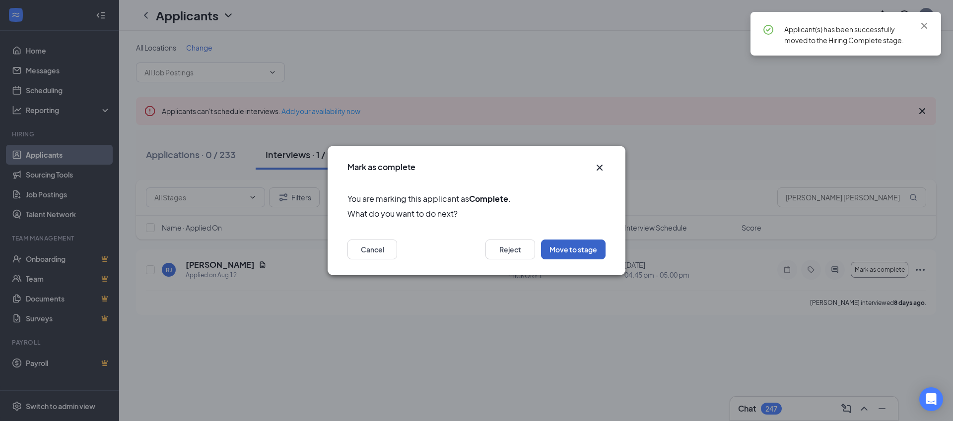
click at [578, 251] on button "Move to stage" at bounding box center [573, 250] width 65 height 20
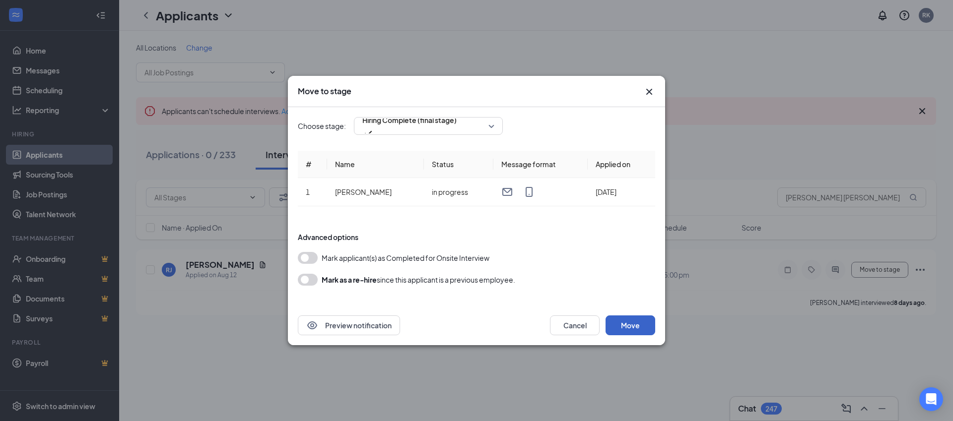
click at [633, 324] on button "Move" at bounding box center [631, 326] width 50 height 20
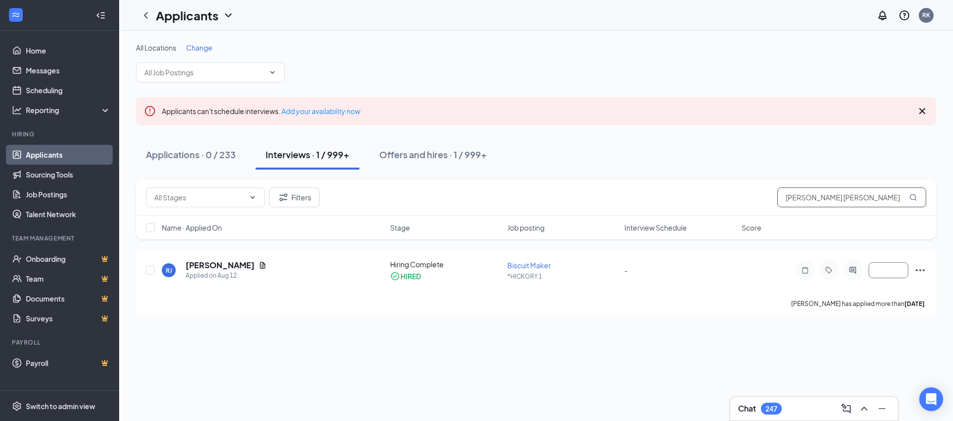
drag, startPoint x: 819, startPoint y: 196, endPoint x: 755, endPoint y: 197, distance: 64.0
click at [755, 197] on div "Filters rebecca jo" at bounding box center [536, 198] width 780 height 20
type input "khadijah"
click at [874, 269] on span "Mark as complete" at bounding box center [880, 270] width 50 height 7
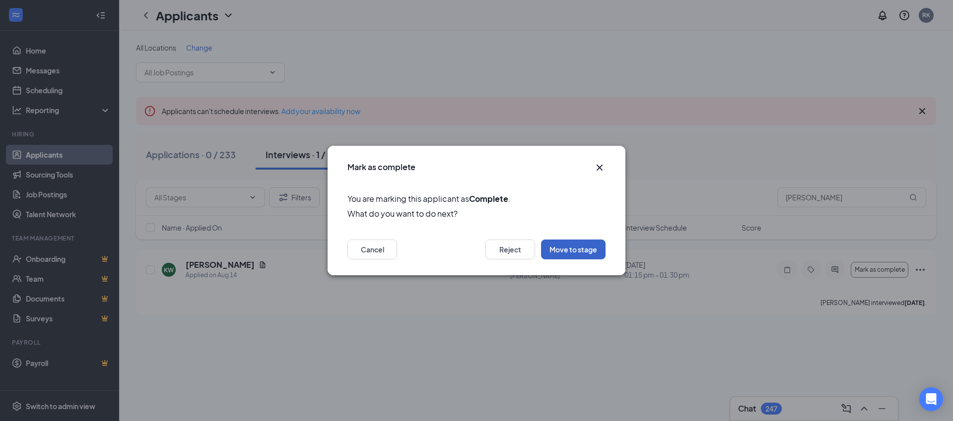
click at [572, 248] on button "Move to stage" at bounding box center [573, 250] width 65 height 20
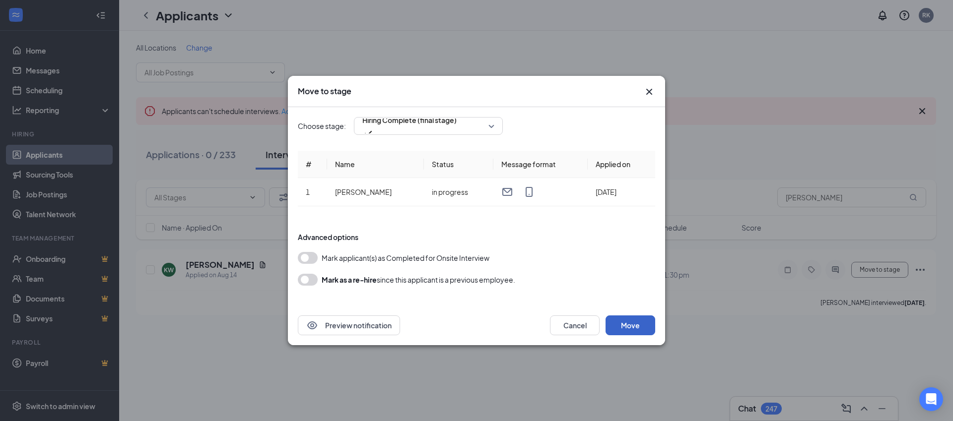
click at [628, 327] on button "Move" at bounding box center [631, 326] width 50 height 20
